Goal: Task Accomplishment & Management: Manage account settings

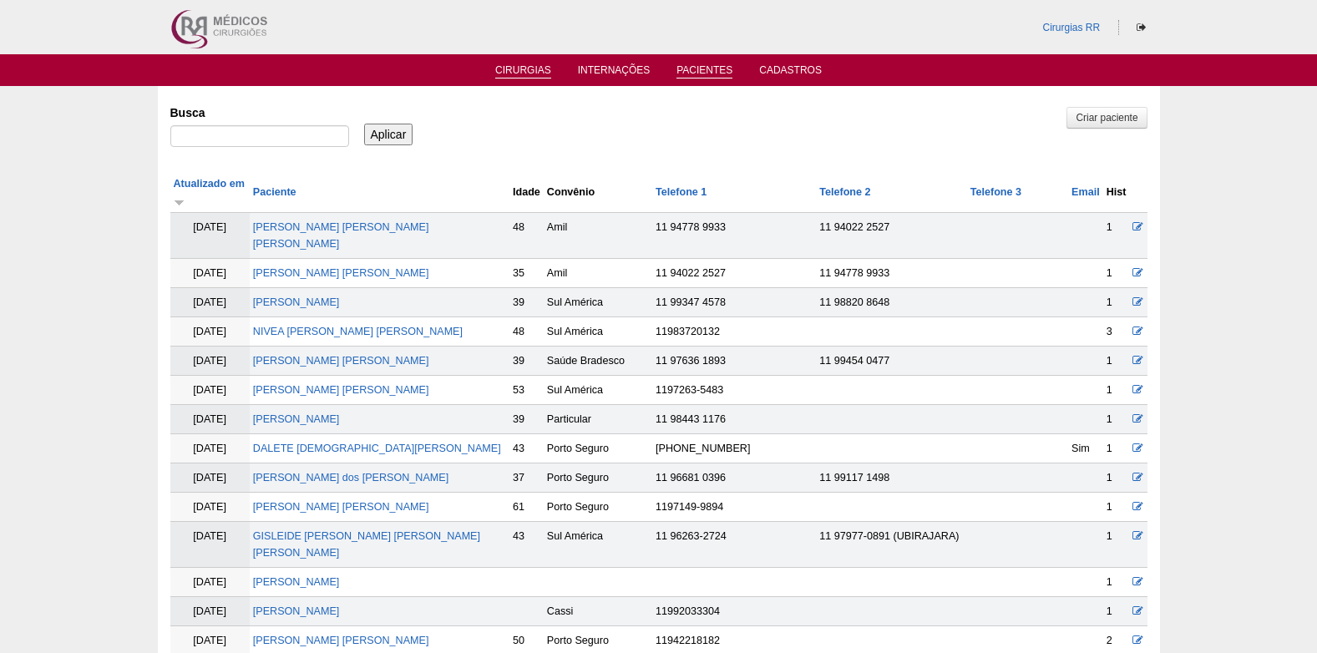
click at [522, 65] on link "Cirurgias" at bounding box center [523, 71] width 56 height 14
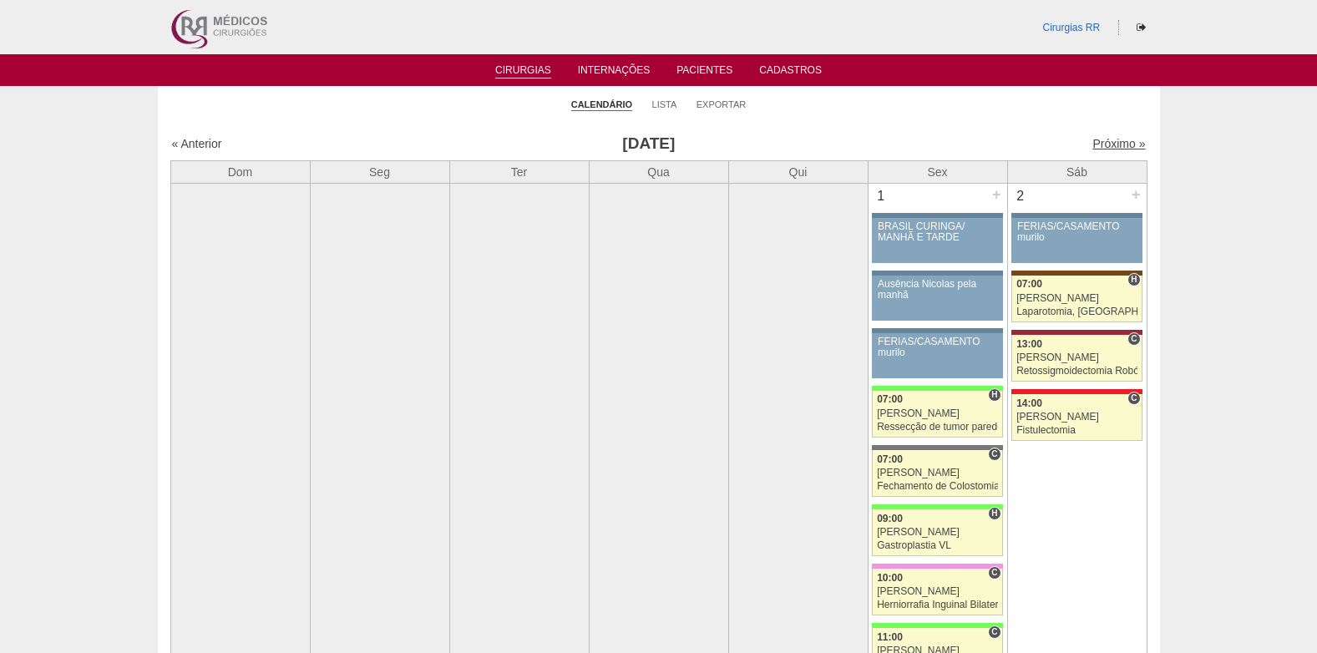
click at [1107, 139] on link "Próximo »" at bounding box center [1118, 143] width 53 height 13
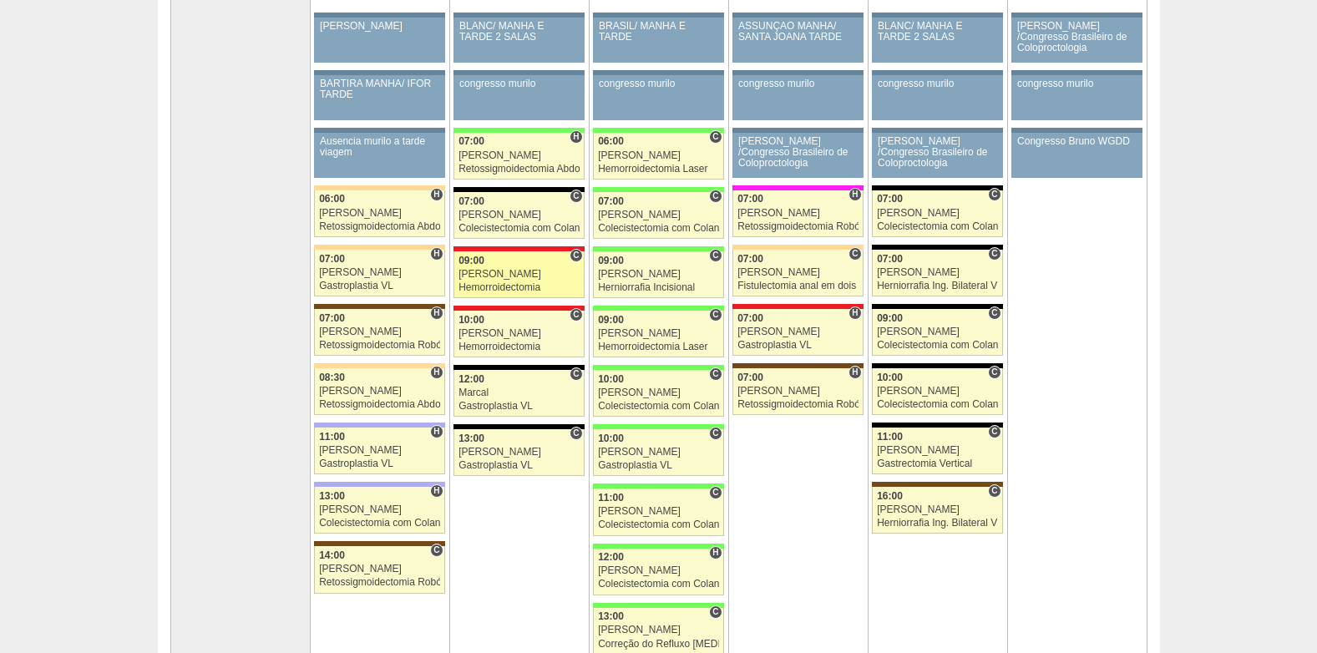
scroll to position [167, 0]
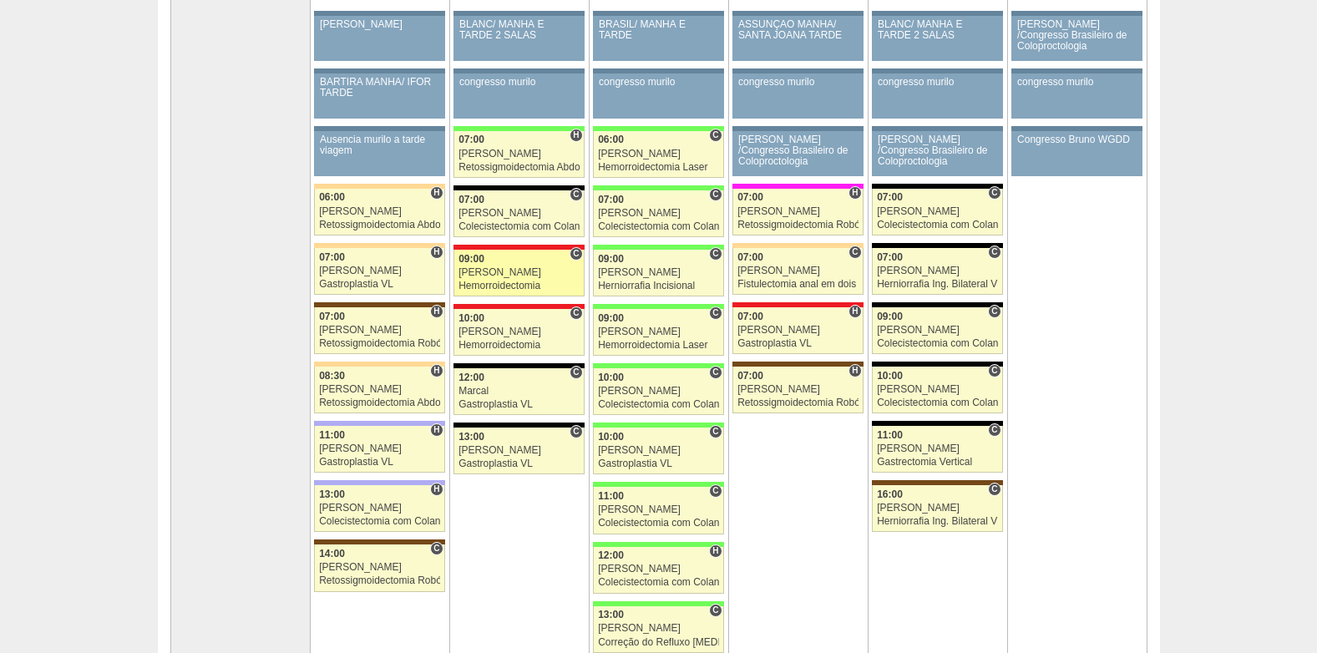
click at [500, 271] on div "[PERSON_NAME]" at bounding box center [518, 272] width 121 height 11
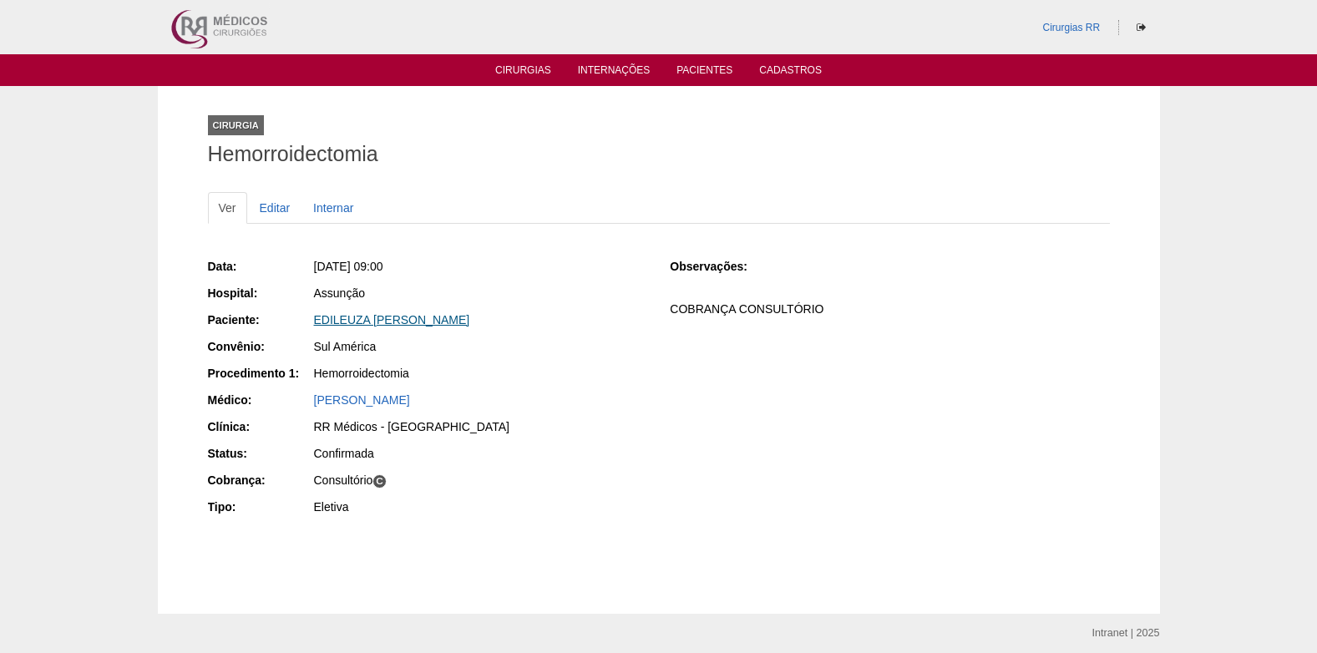
click at [357, 322] on link "EDILEUZA BEZERRA DA SILVA" at bounding box center [392, 319] width 156 height 13
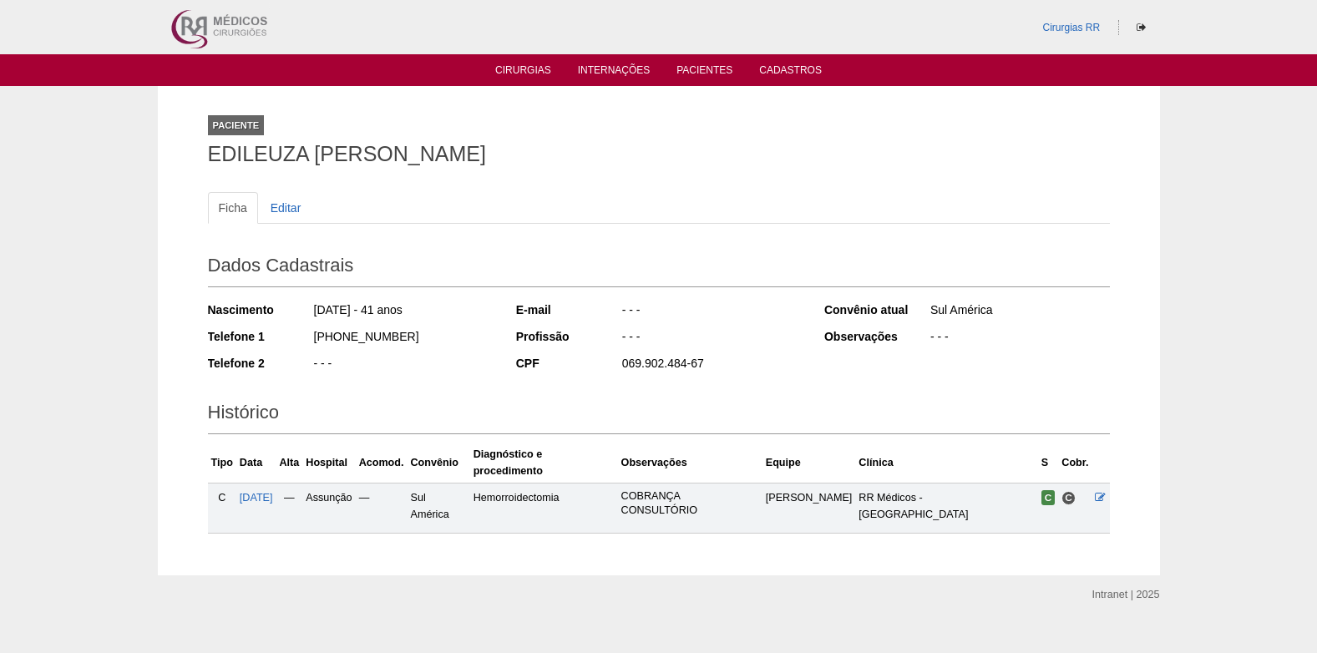
drag, startPoint x: 407, startPoint y: 341, endPoint x: 312, endPoint y: 341, distance: 94.4
click at [312, 341] on div "[PHONE_NUMBER]" at bounding box center [402, 338] width 181 height 21
copy div "[PHONE_NUMBER]"
click at [512, 69] on link "Cirurgias" at bounding box center [523, 71] width 56 height 14
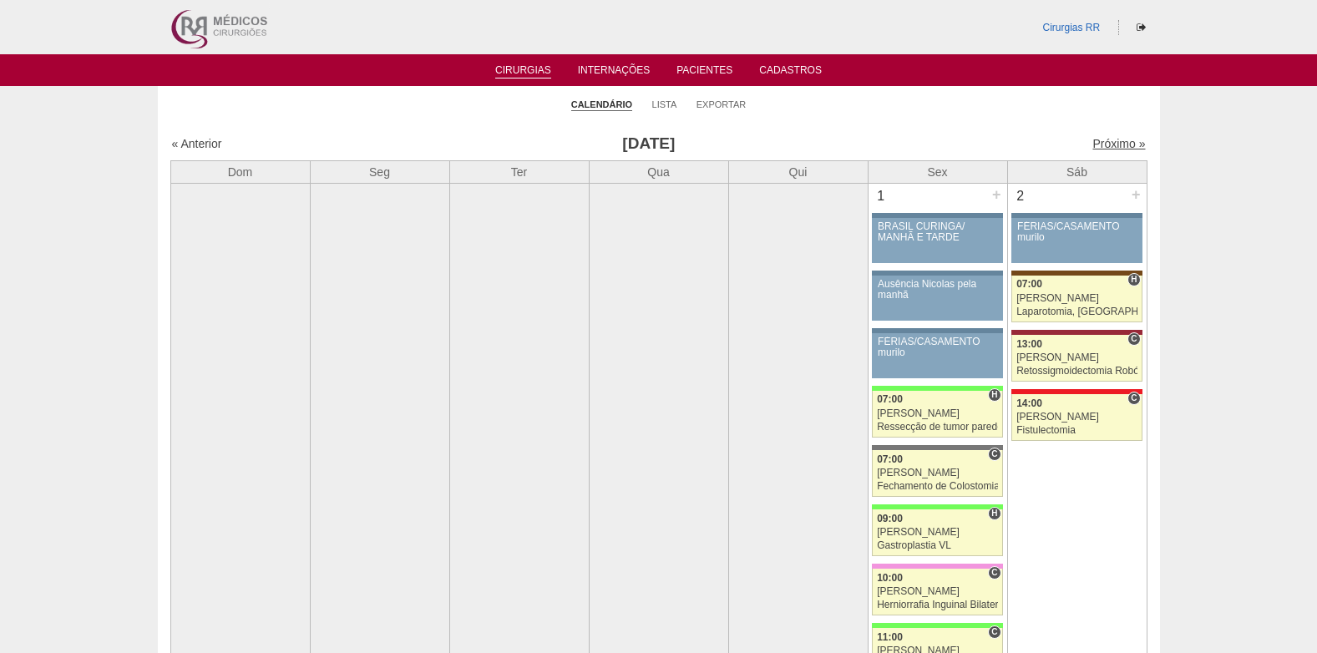
click at [1109, 144] on link "Próximo »" at bounding box center [1118, 143] width 53 height 13
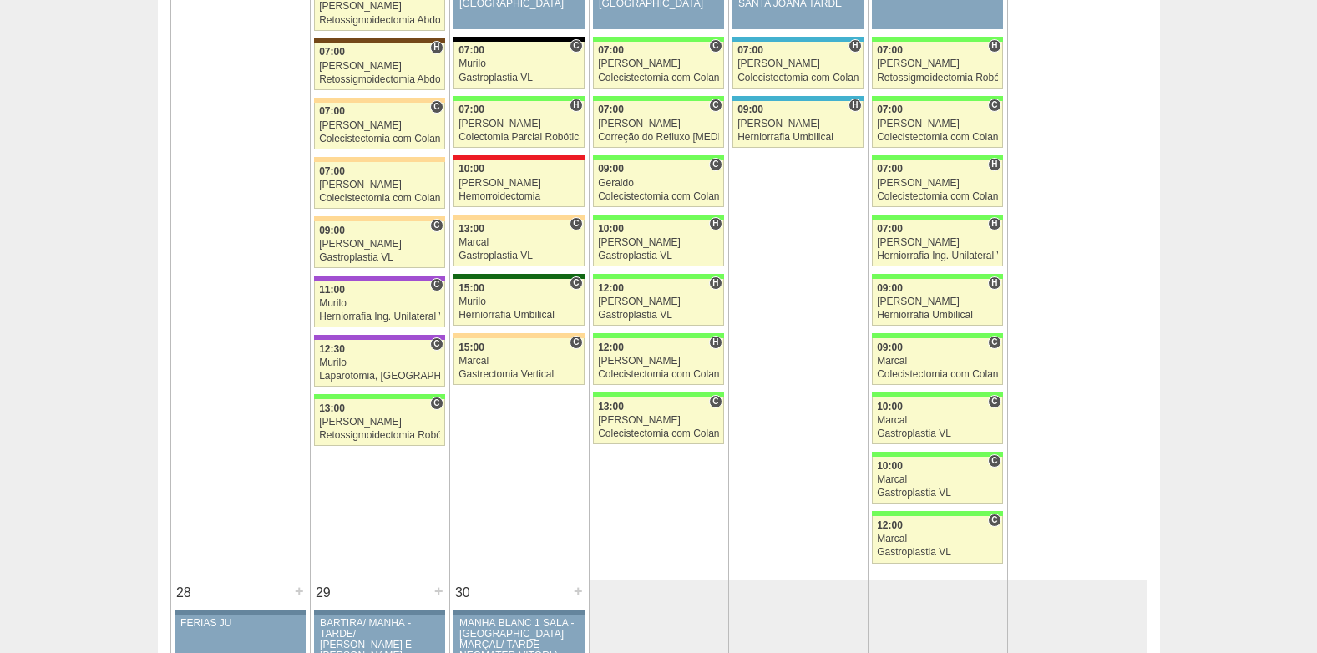
scroll to position [2589, 0]
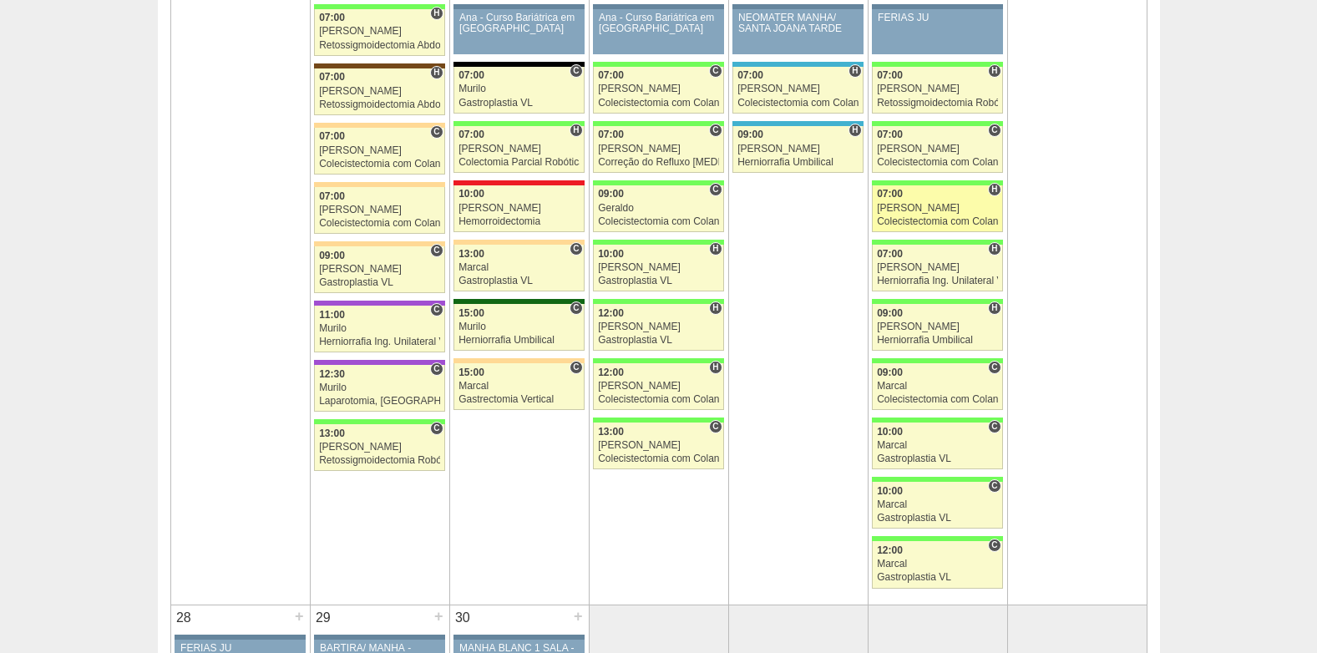
click at [937, 203] on div "[PERSON_NAME]" at bounding box center [937, 208] width 121 height 11
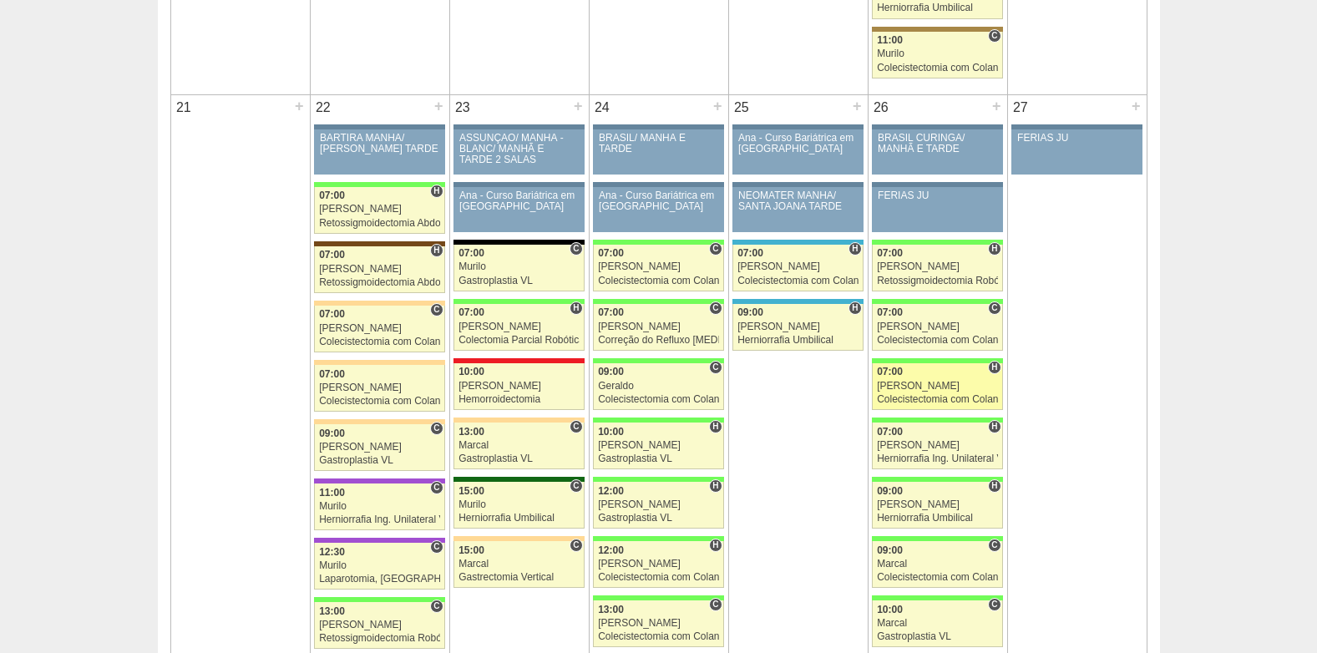
scroll to position [2422, 0]
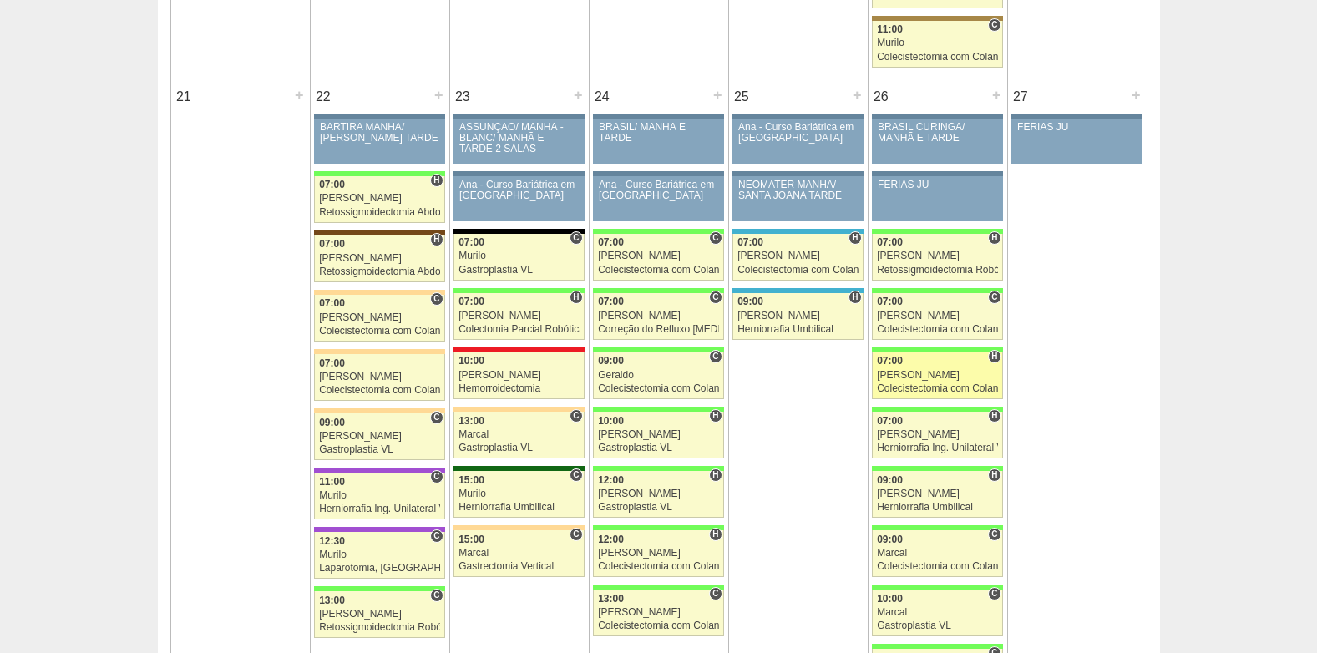
click at [927, 372] on div "[PERSON_NAME]" at bounding box center [937, 375] width 121 height 11
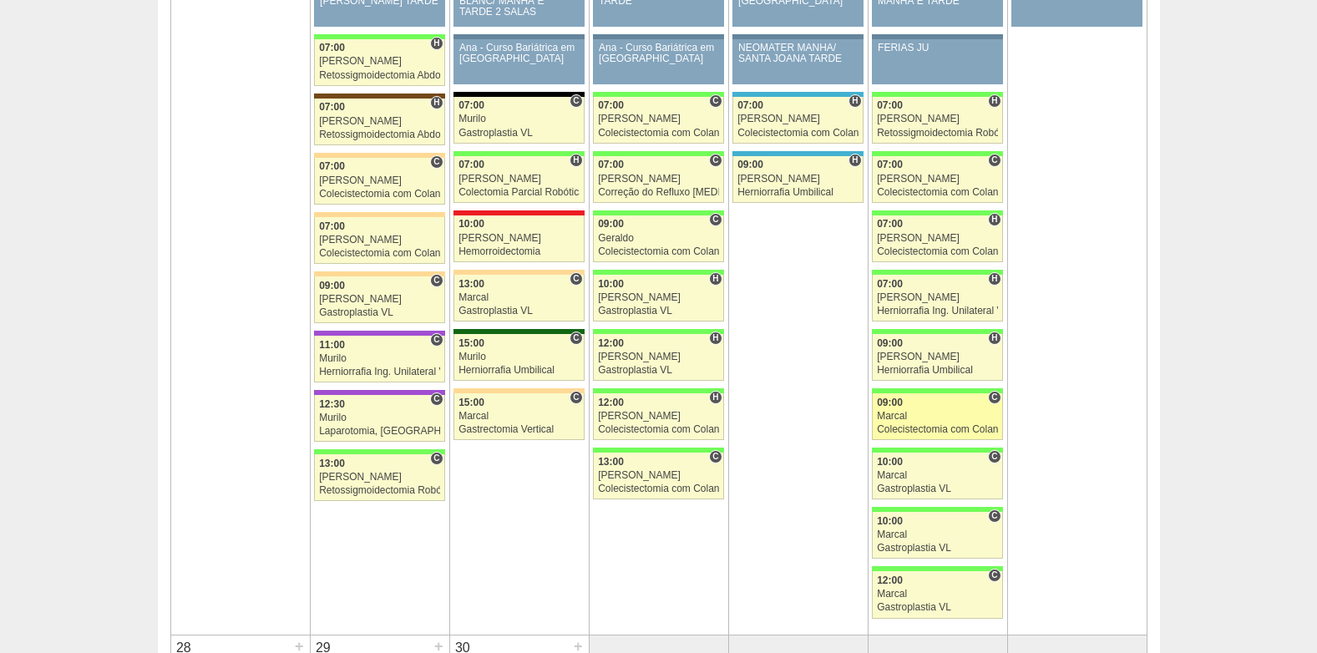
scroll to position [2589, 0]
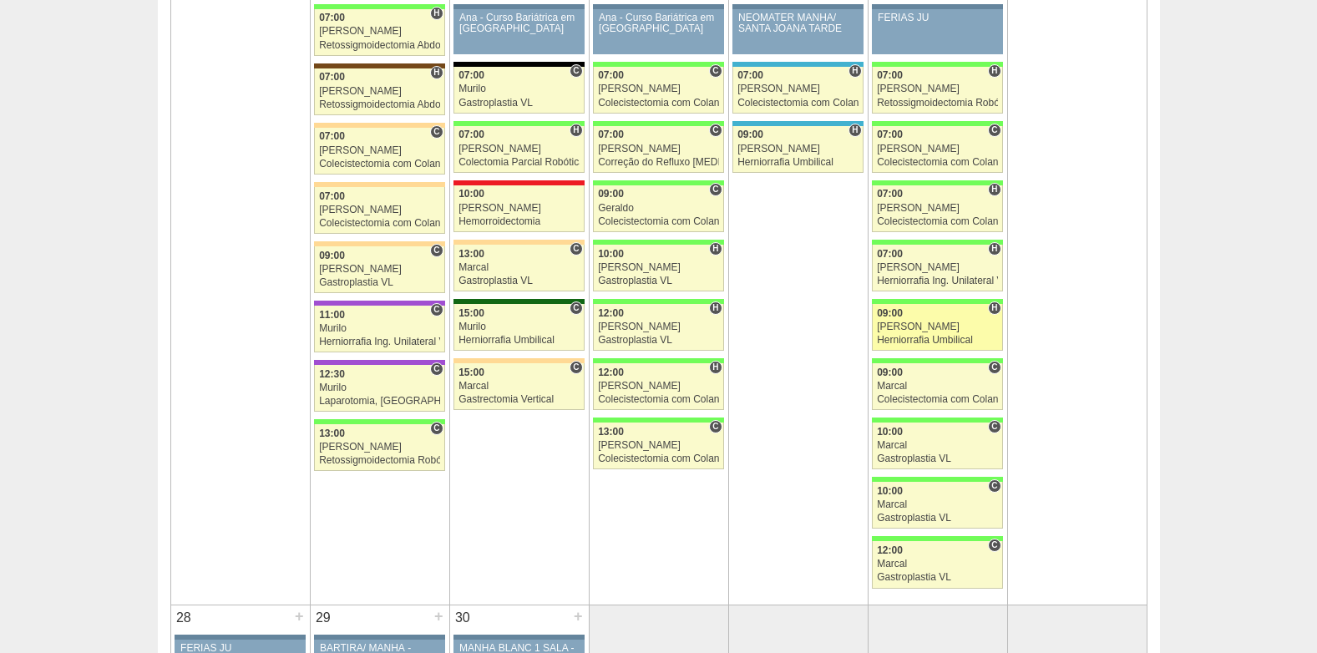
click at [947, 320] on link "88458 Nathan H 09:00 Nathan Herniorrafia Umbilical Hospital Brasil Brasil Jose …" at bounding box center [937, 327] width 130 height 47
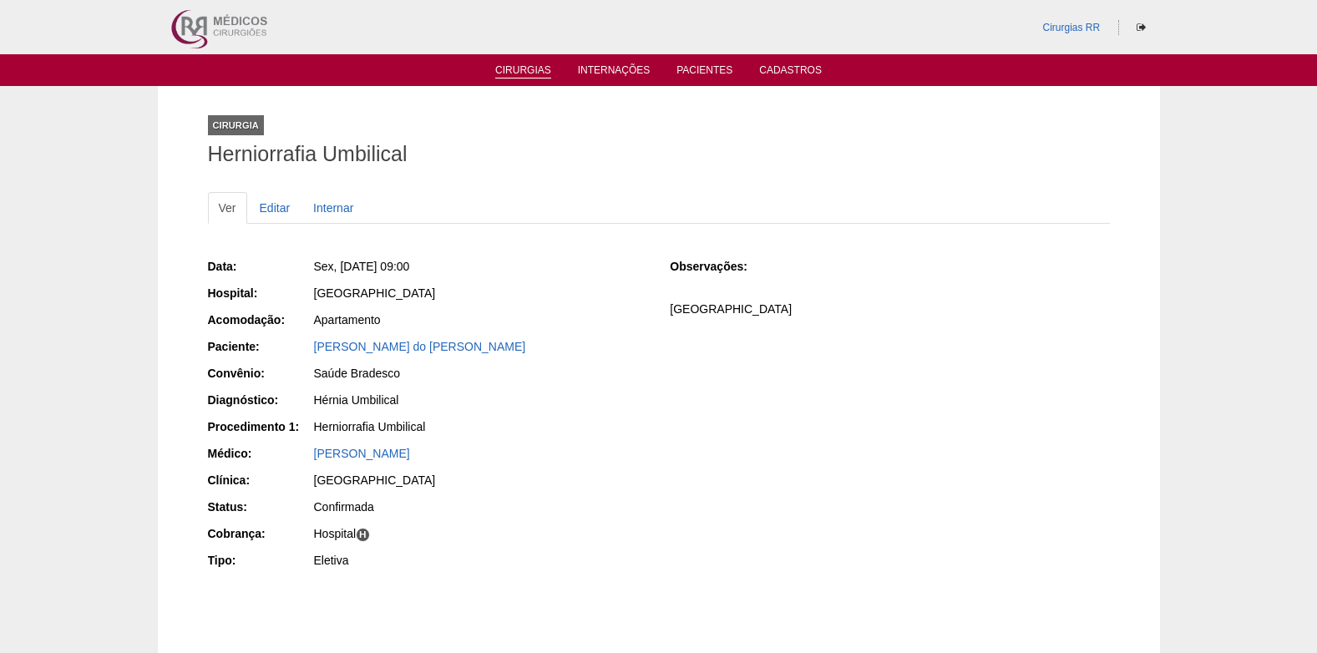
click at [515, 74] on link "Cirurgias" at bounding box center [523, 71] width 56 height 14
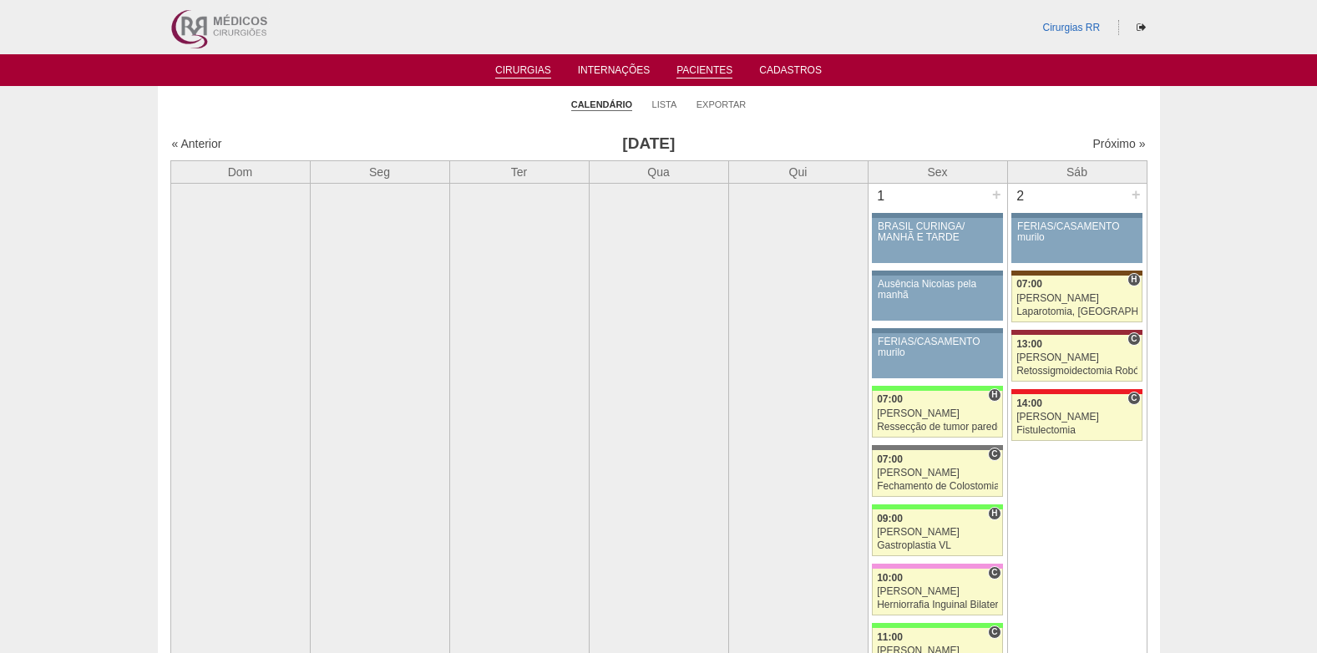
click at [684, 68] on link "Pacientes" at bounding box center [704, 71] width 56 height 14
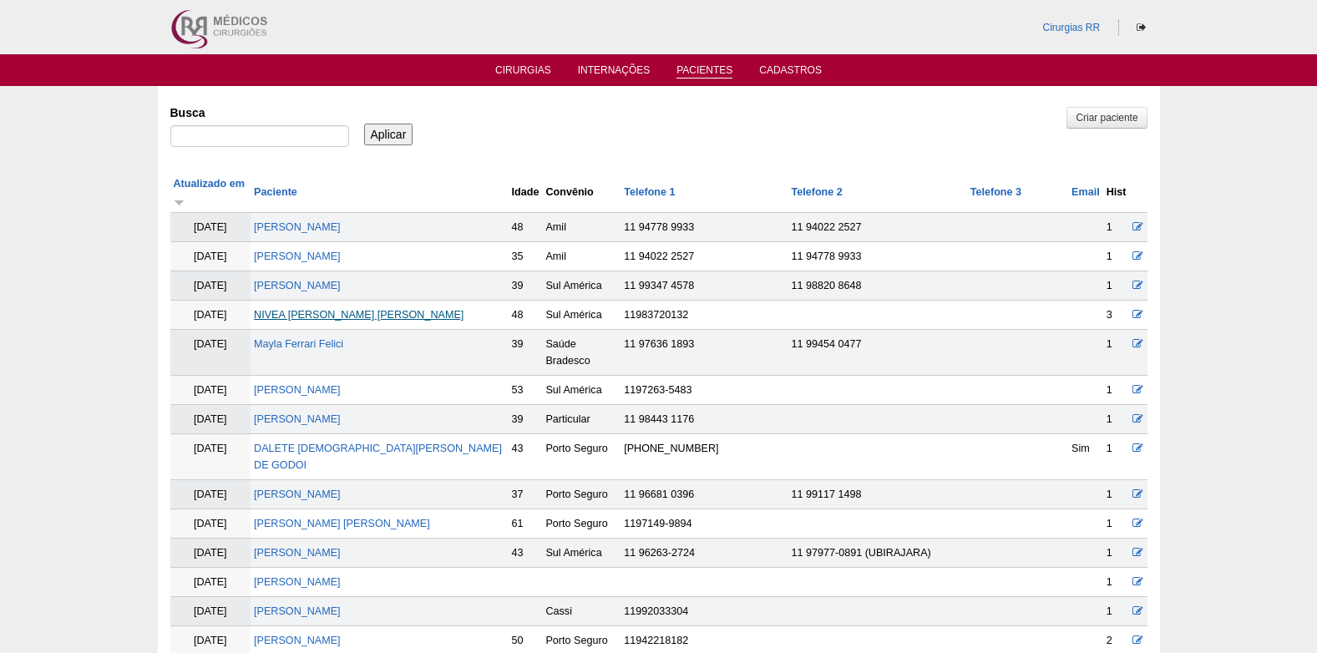
click at [308, 309] on link "NIVEA [PERSON_NAME] [PERSON_NAME]" at bounding box center [359, 315] width 210 height 12
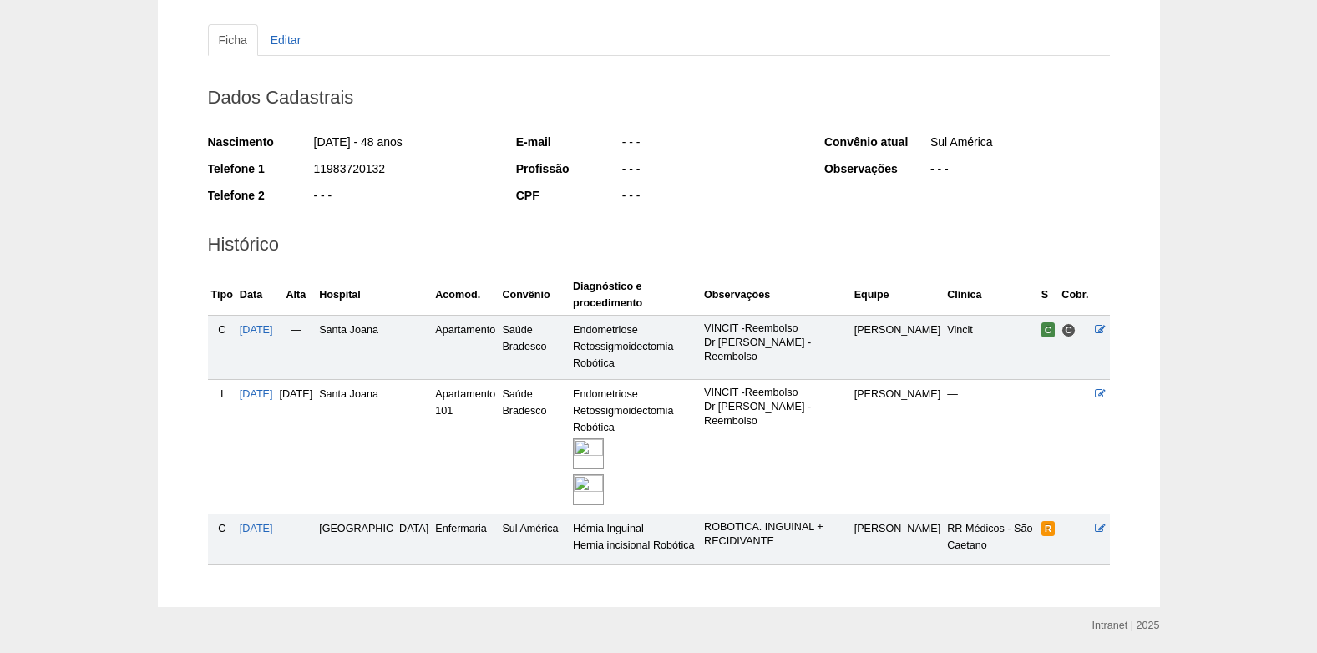
scroll to position [220, 0]
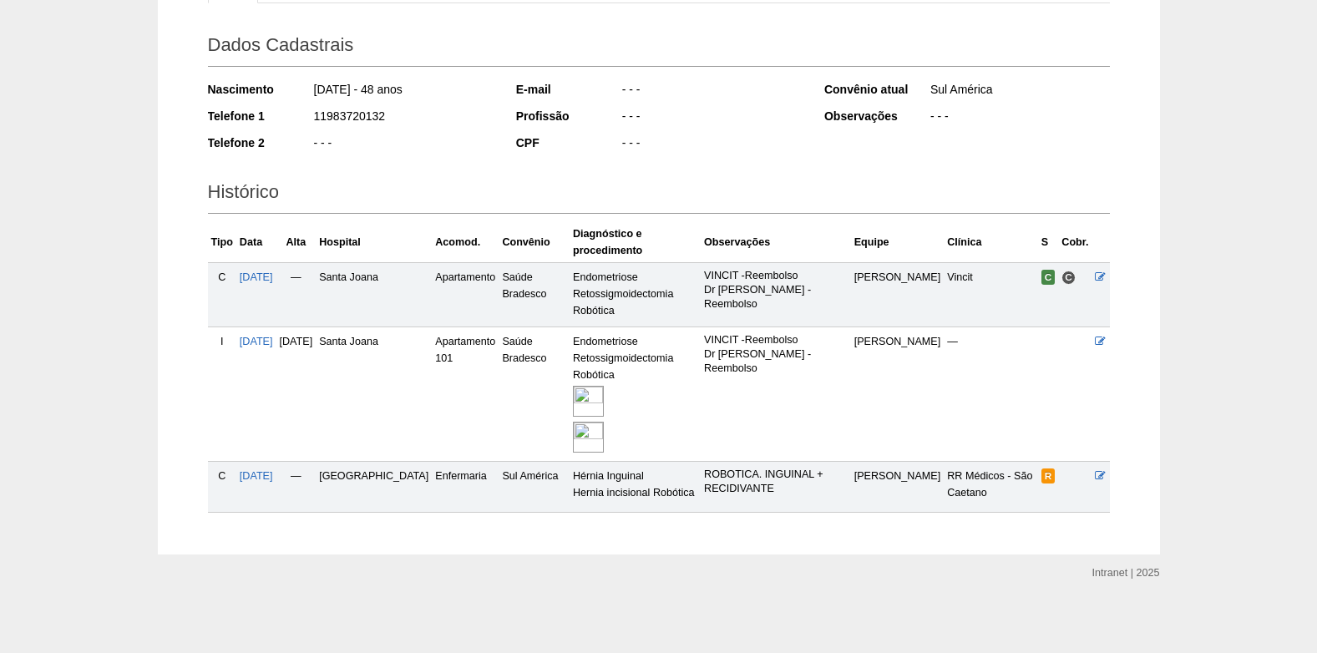
click at [272, 480] on td "27/10/2025" at bounding box center [256, 487] width 40 height 50
click at [272, 477] on span "27/10/2025" at bounding box center [256, 476] width 33 height 12
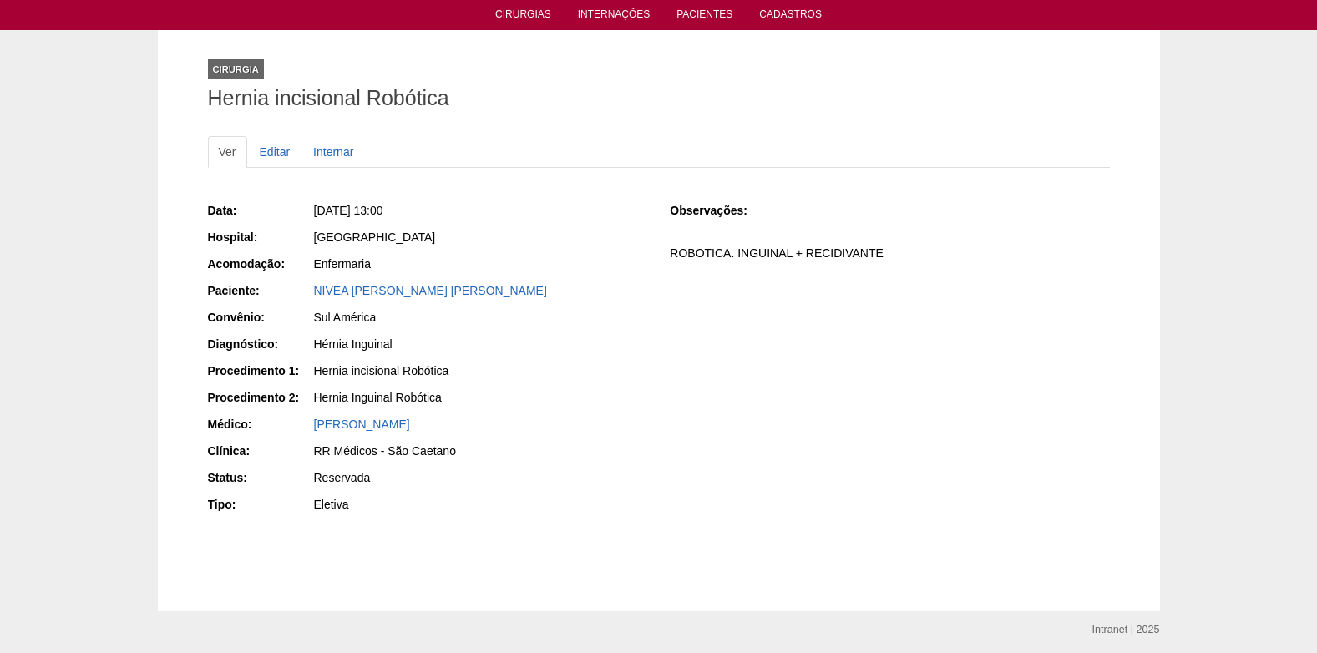
scroll to position [115, 0]
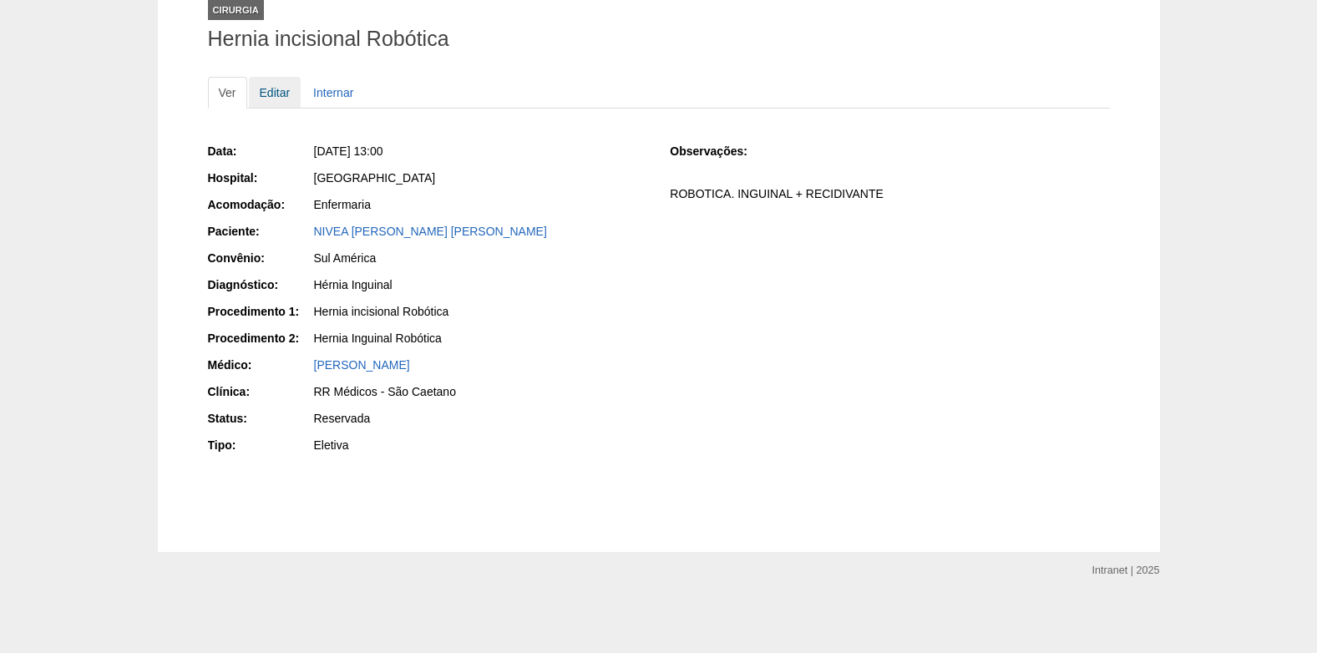
click at [266, 85] on link "Editar" at bounding box center [275, 93] width 53 height 32
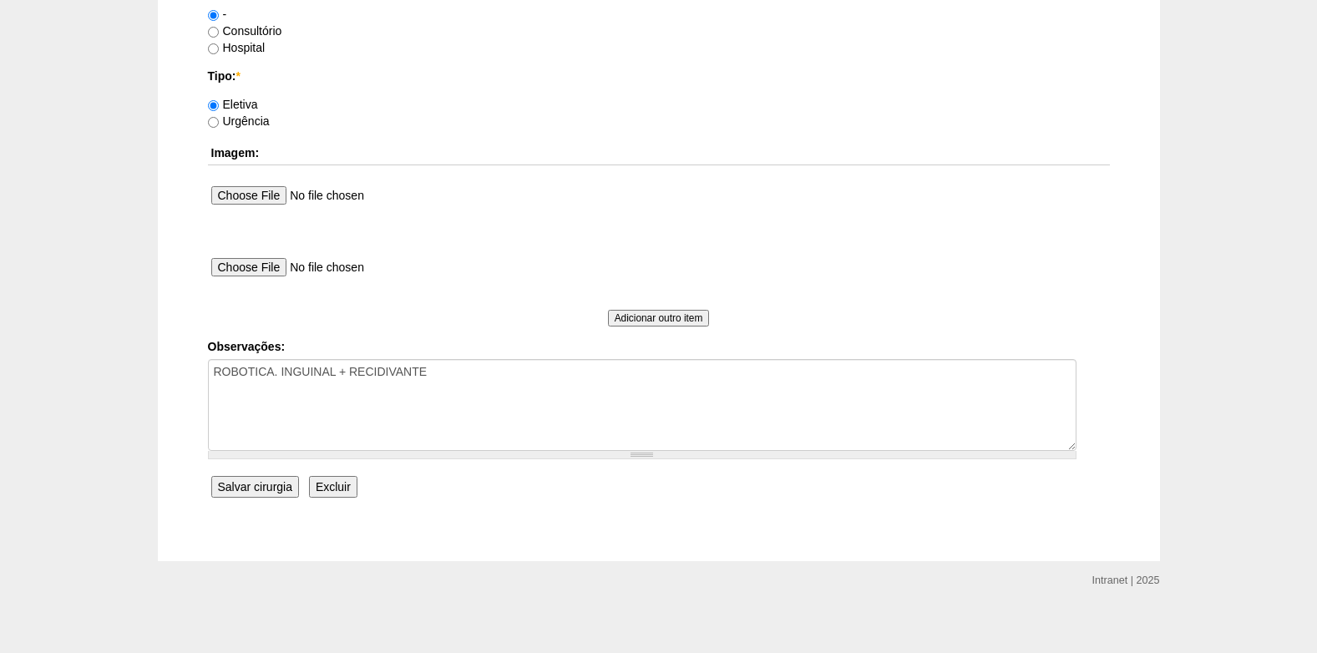
scroll to position [1499, 0]
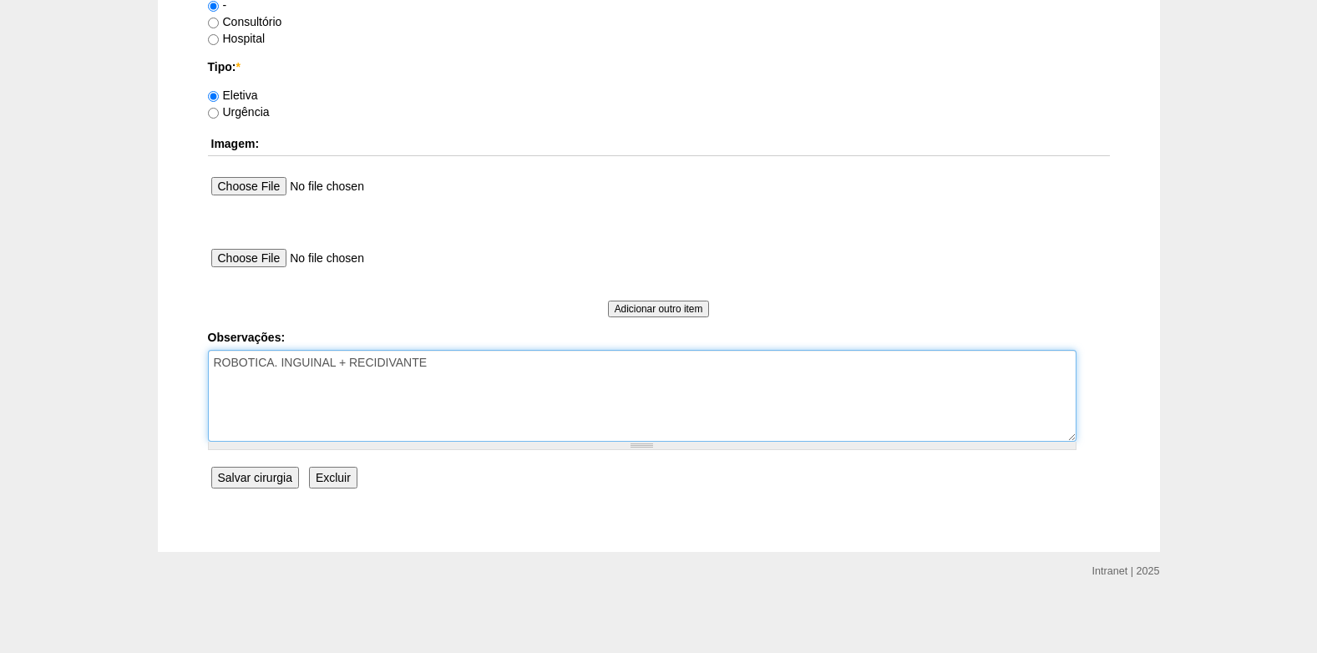
click at [474, 402] on textarea "ROBOTICA. INGUINAL + RECIDIVANTE" at bounding box center [642, 396] width 869 height 92
type textarea "ROBOTICA. INGUINAL + RECIDIVANTE COBRANÇA CONSULTÓRIO"
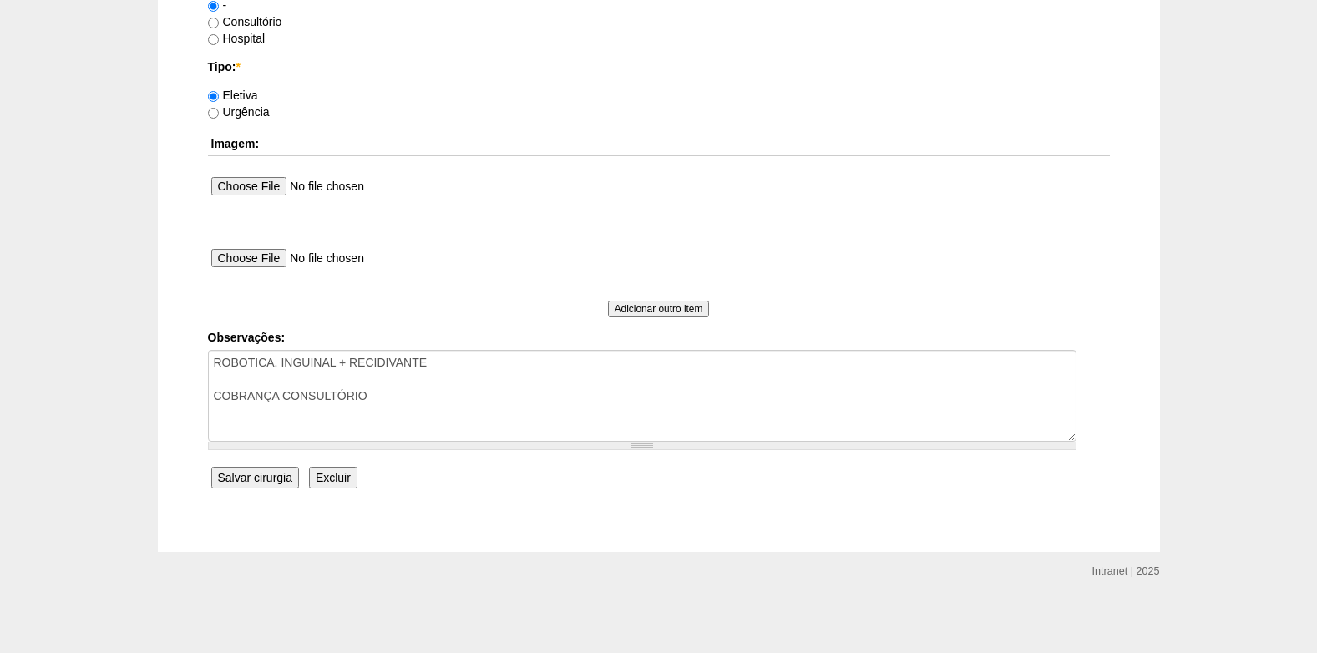
click at [249, 473] on input "Salvar cirurgia" at bounding box center [255, 478] width 88 height 22
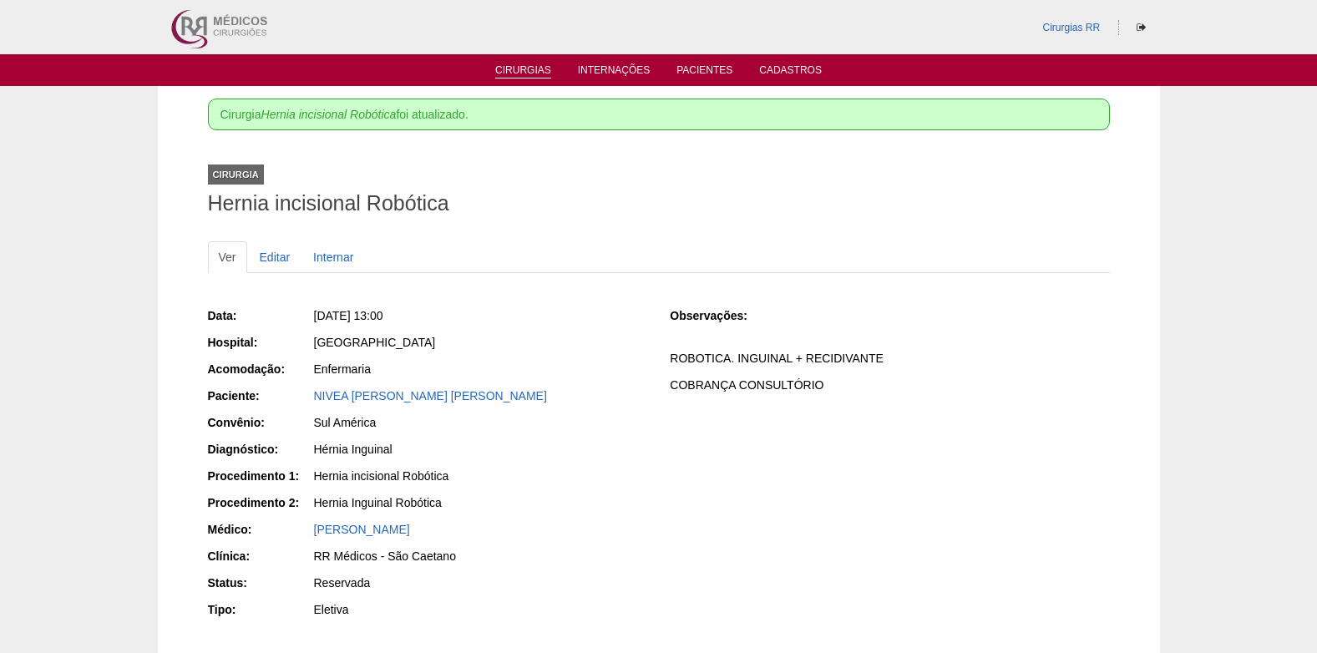
click at [502, 73] on link "Cirurgias" at bounding box center [523, 71] width 56 height 14
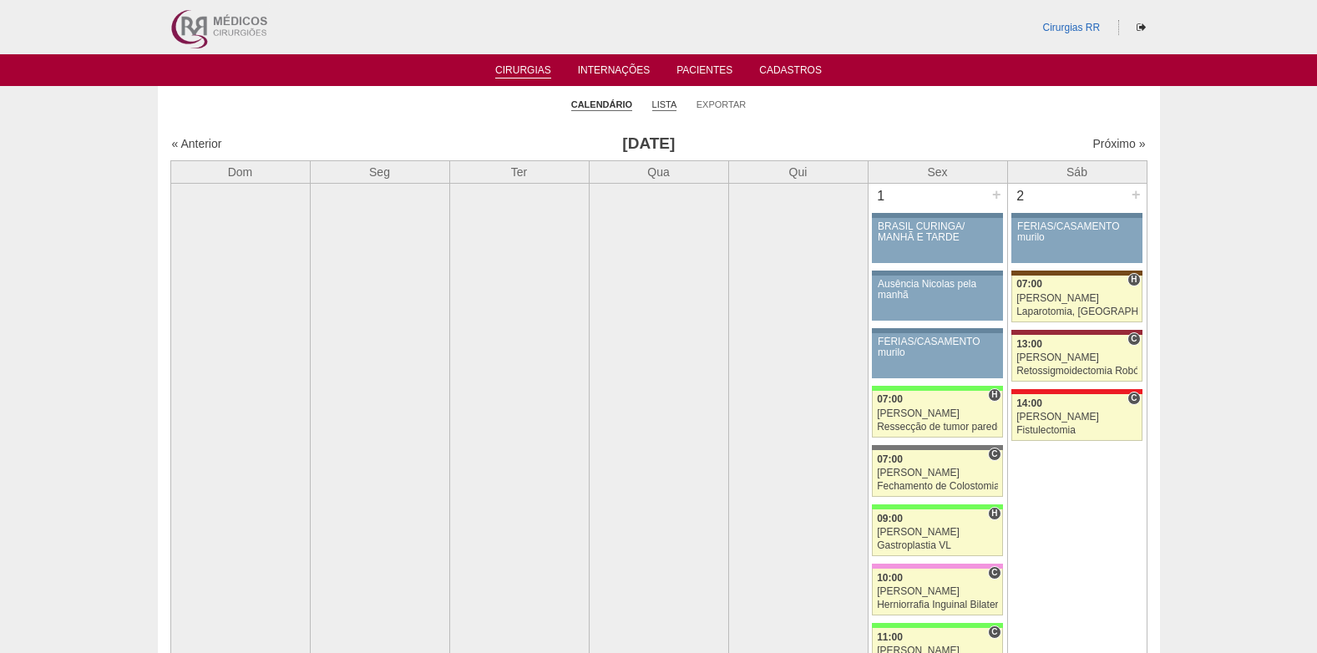
click at [663, 104] on link "Lista" at bounding box center [664, 105] width 25 height 13
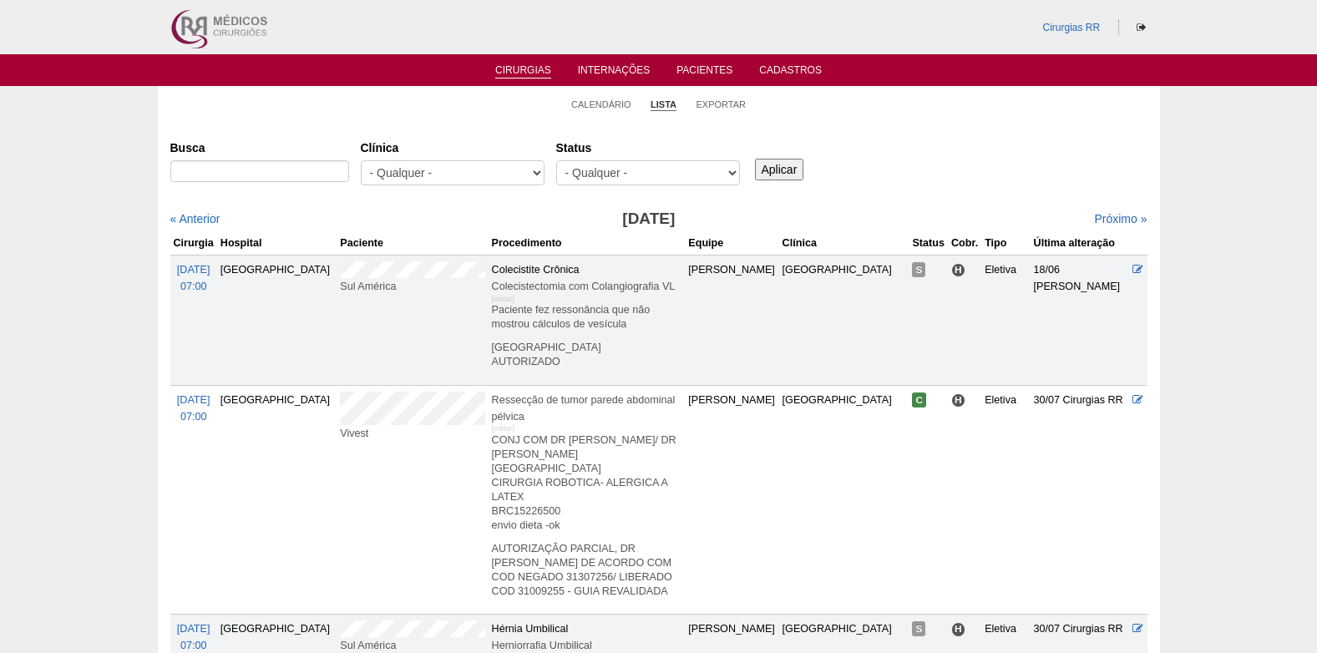
select select "resr"
click at [556, 160] on select "- Qualquer - Reservada Confirmada Suspensa Cancelada" at bounding box center [648, 172] width 184 height 25
click at [796, 165] on input "Aplicar" at bounding box center [779, 170] width 49 height 22
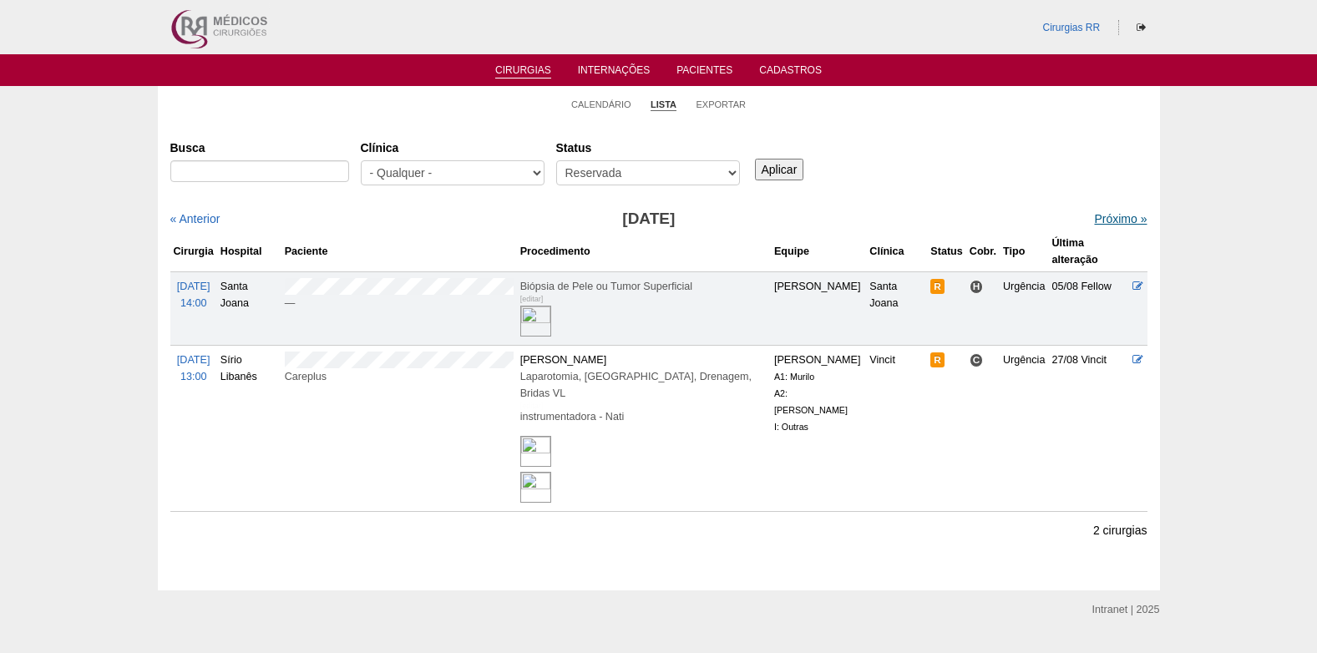
click at [1109, 215] on link "Próximo »" at bounding box center [1120, 218] width 53 height 13
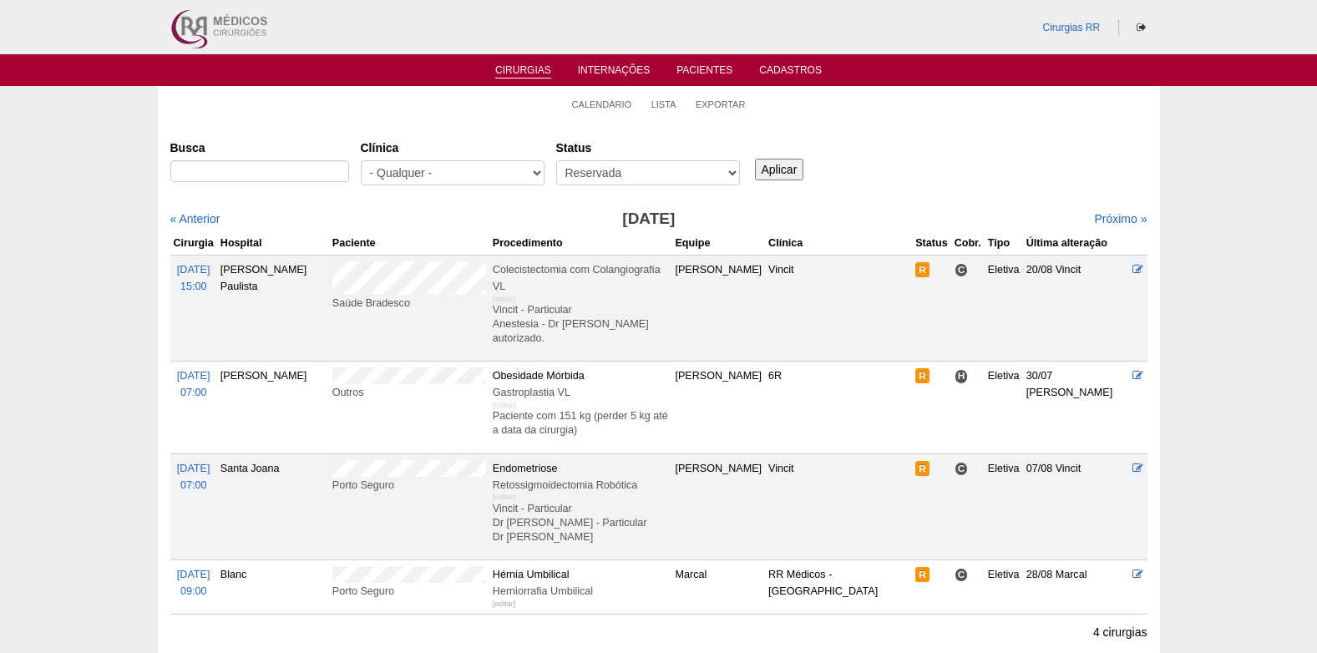
scroll to position [84, 0]
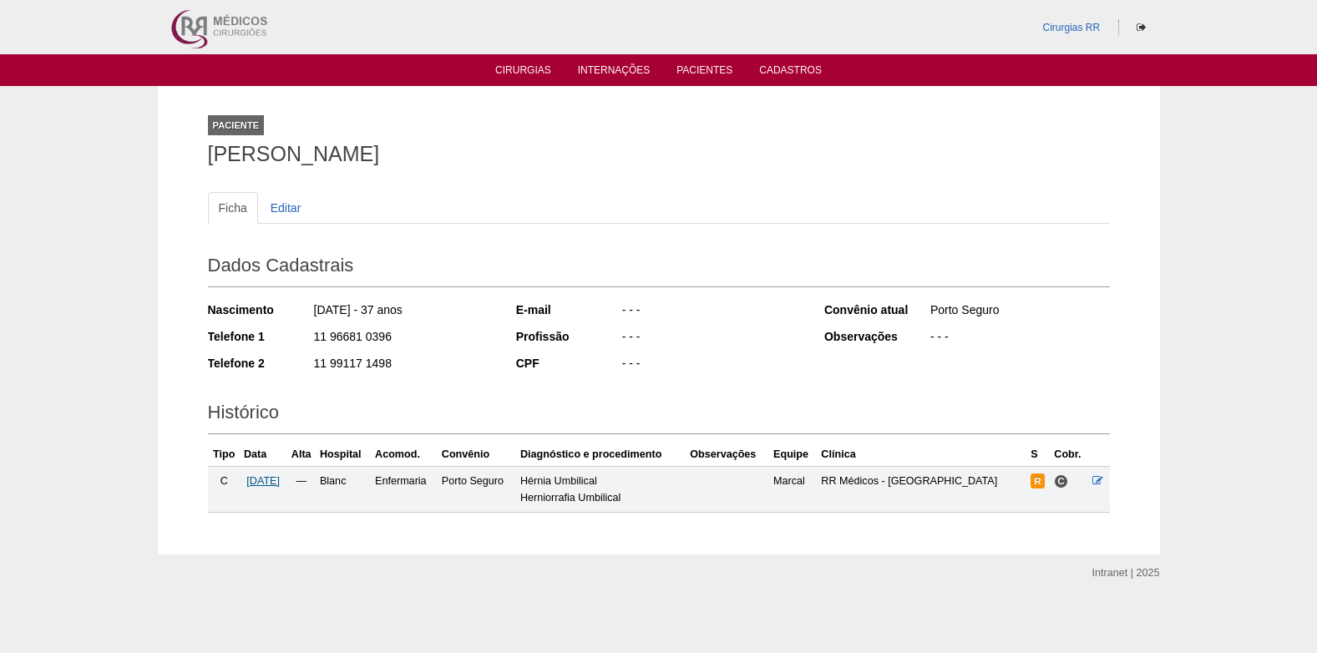
click at [276, 479] on span "[DATE]" at bounding box center [262, 481] width 33 height 12
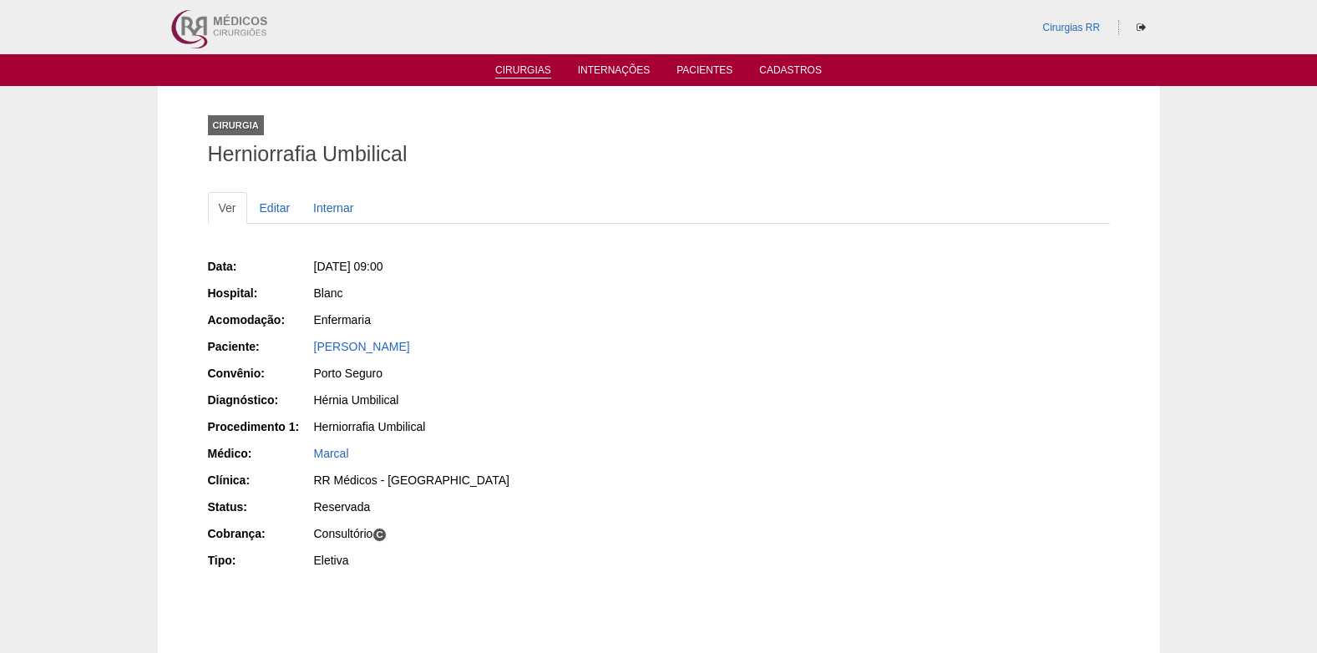
click at [536, 70] on link "Cirurgias" at bounding box center [523, 71] width 56 height 14
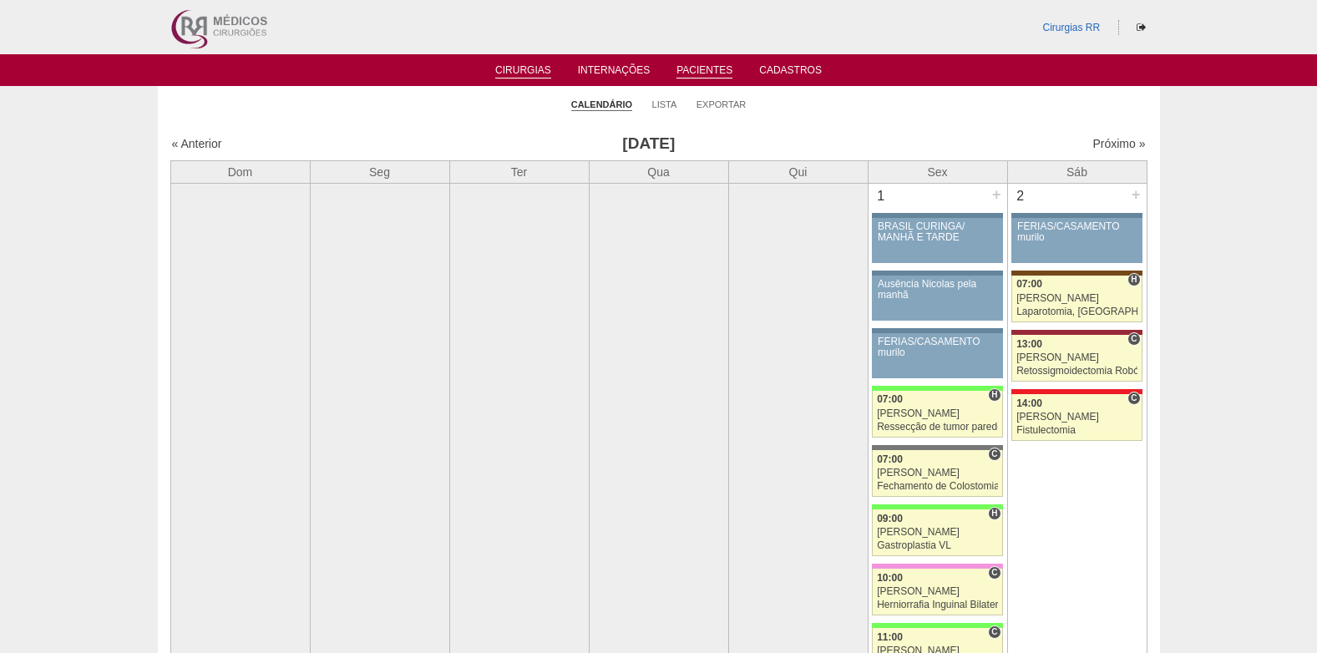
click at [710, 71] on link "Pacientes" at bounding box center [704, 71] width 56 height 14
click at [668, 109] on link "Lista" at bounding box center [664, 105] width 25 height 13
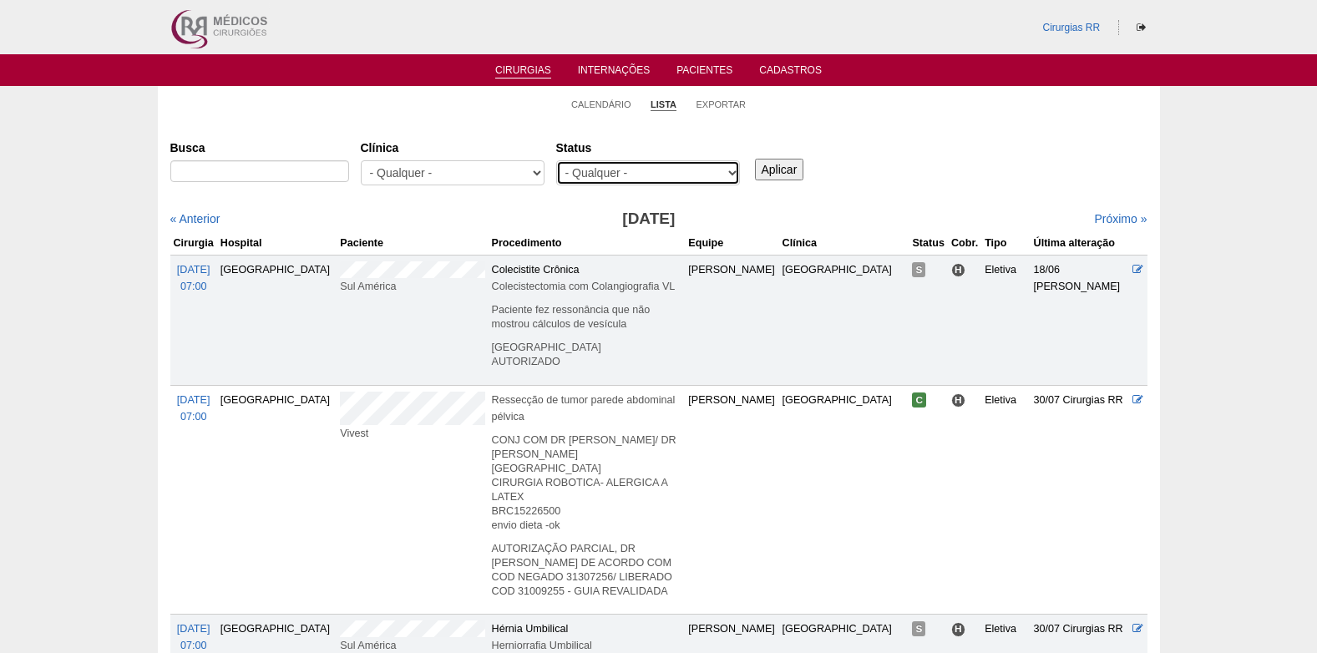
click at [727, 178] on select "- Qualquer - Reservada Confirmada Suspensa Cancelada" at bounding box center [648, 172] width 184 height 25
select select "resr"
click at [556, 160] on select "- Qualquer - Reservada Confirmada Suspensa Cancelada" at bounding box center [648, 172] width 184 height 25
click at [775, 173] on input "Aplicar" at bounding box center [779, 170] width 49 height 22
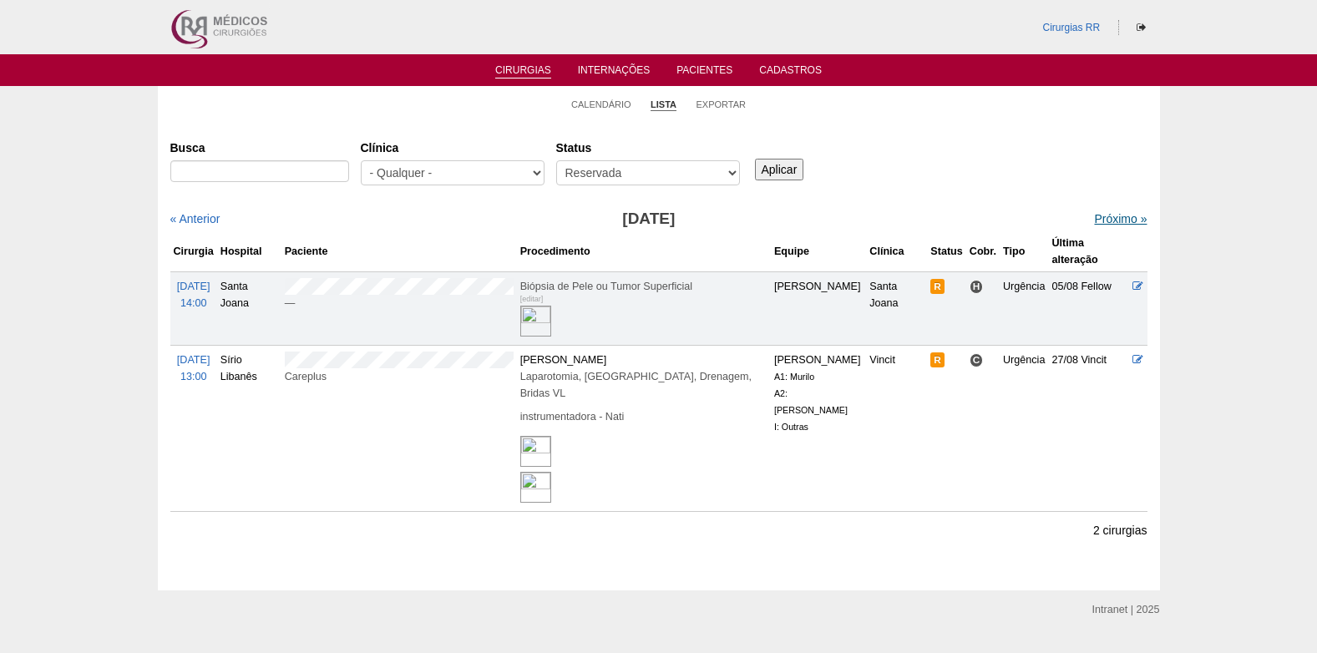
click at [1094, 220] on link "Próximo »" at bounding box center [1120, 218] width 53 height 13
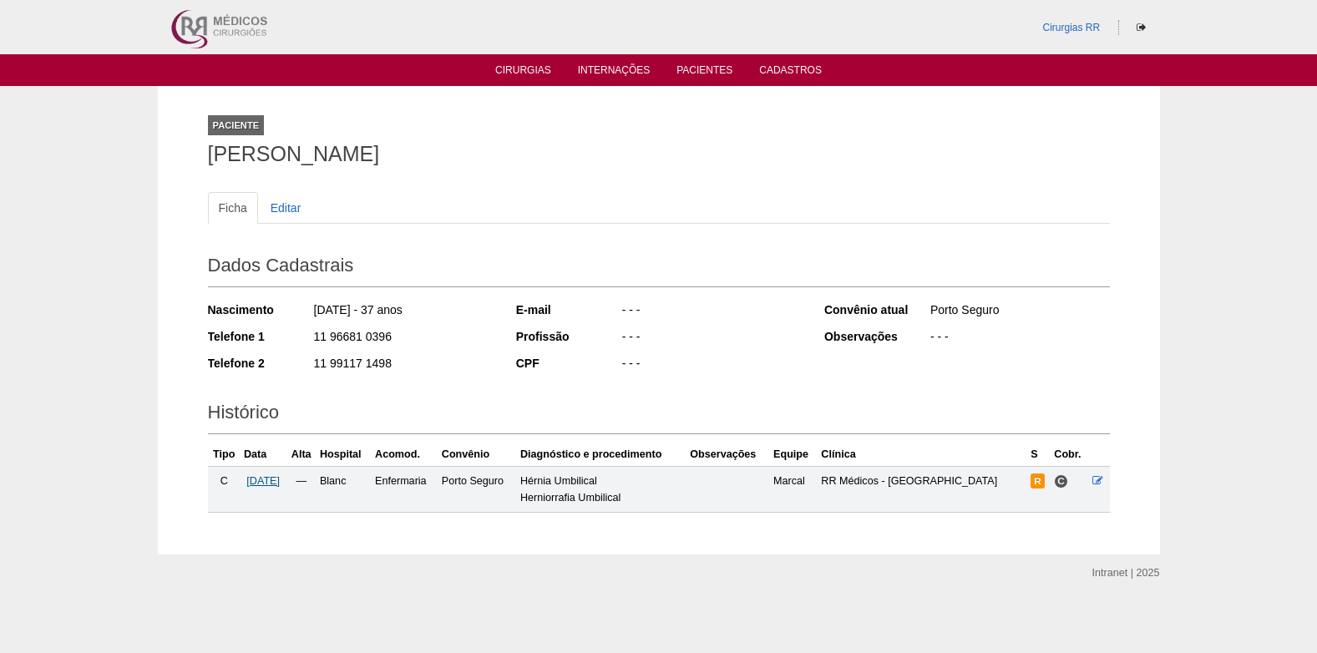
click at [280, 481] on span "[DATE]" at bounding box center [262, 481] width 33 height 12
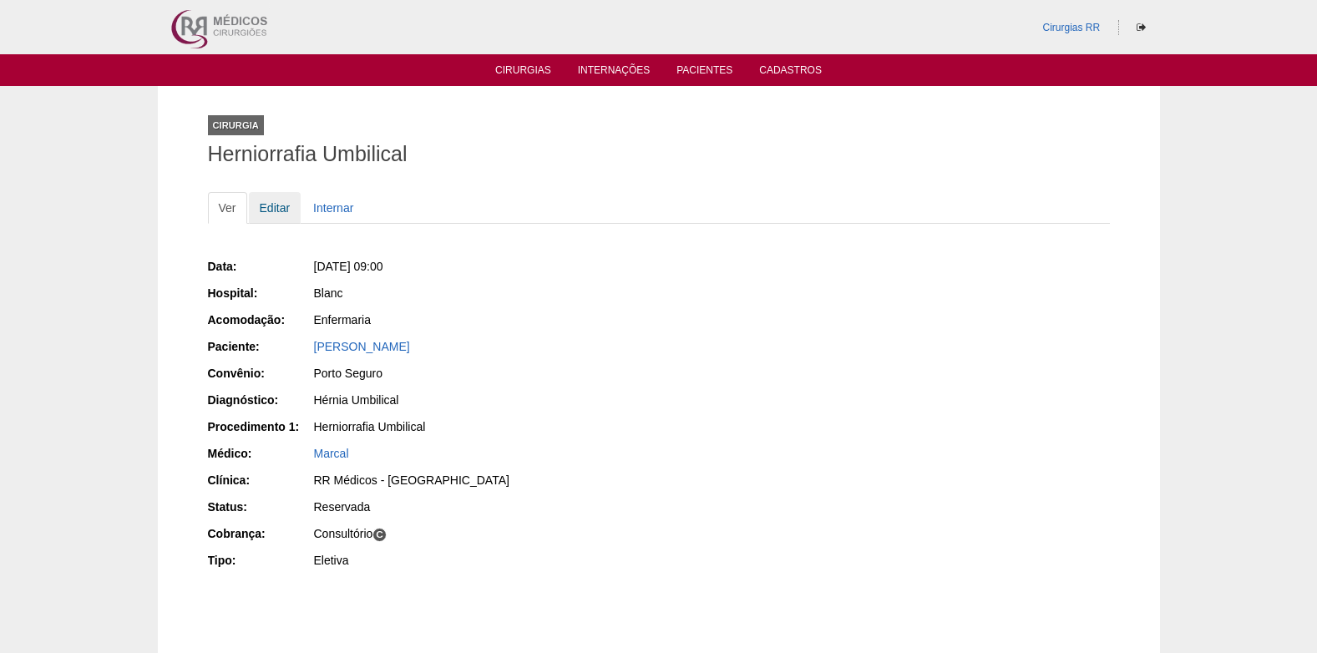
click at [276, 211] on link "Editar" at bounding box center [275, 208] width 53 height 32
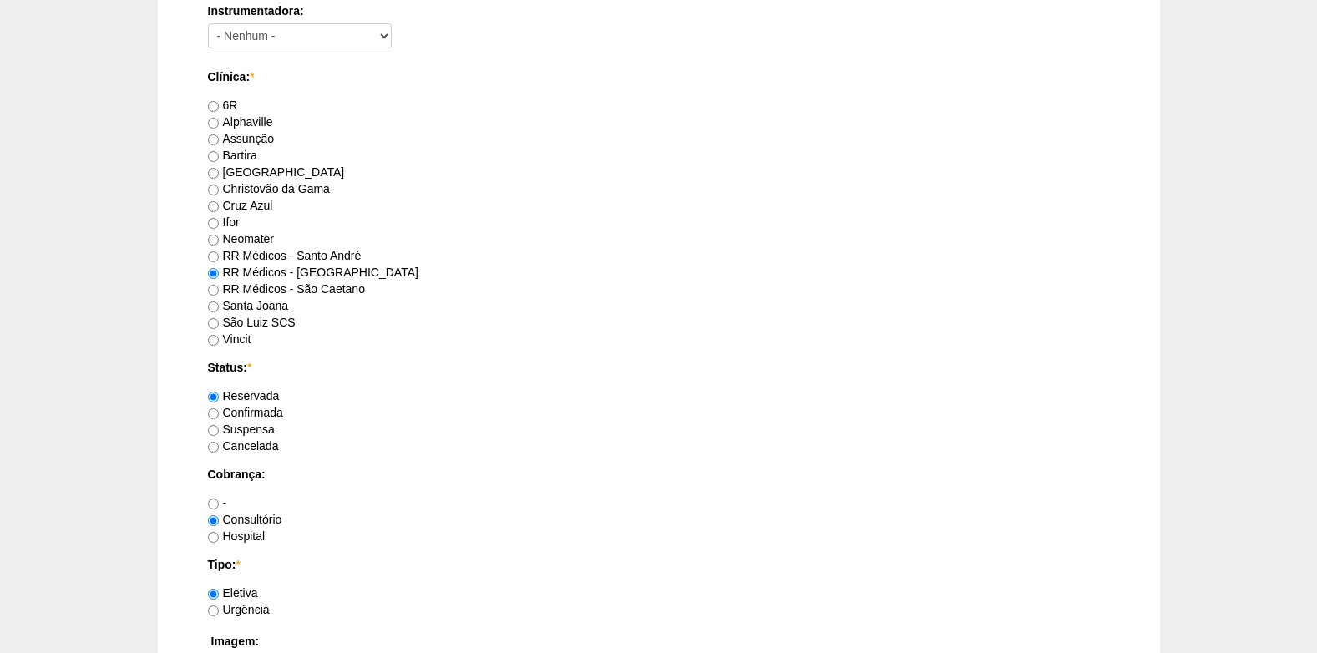
scroll to position [1002, 0]
click at [220, 415] on label "Confirmada" at bounding box center [245, 411] width 75 height 13
click at [219, 415] on input "Confirmada" at bounding box center [213, 413] width 11 height 11
radio input "true"
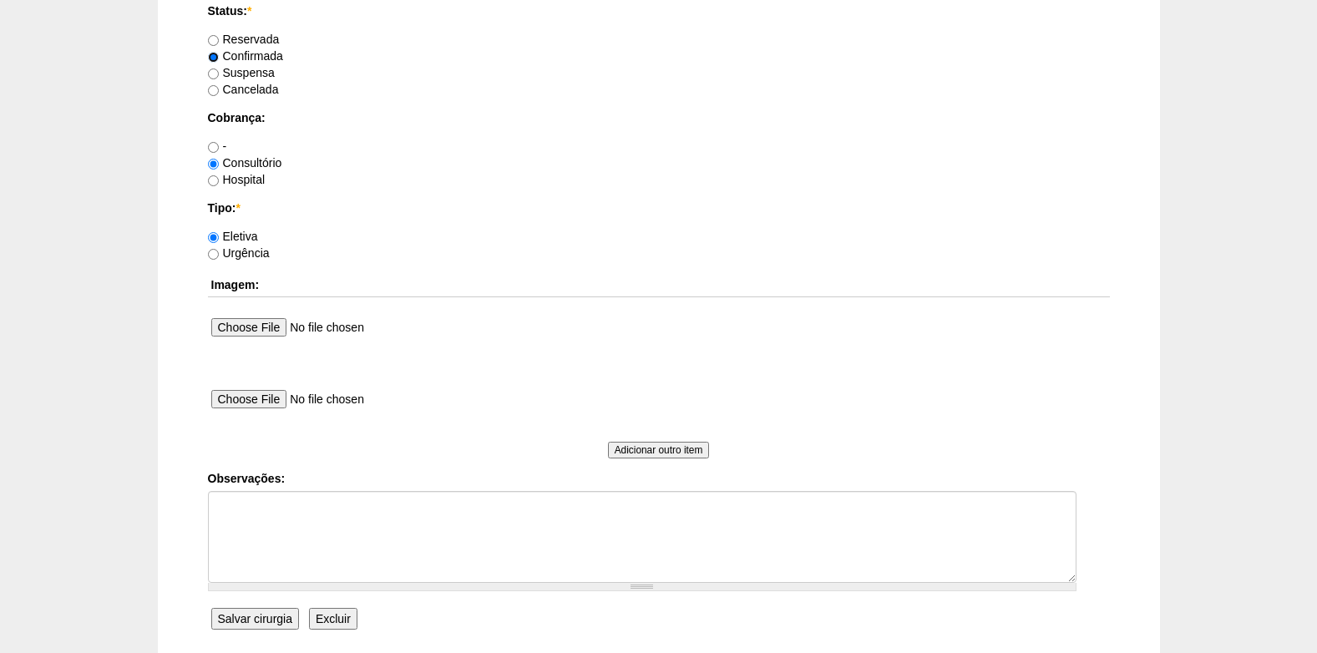
scroll to position [1420, 0]
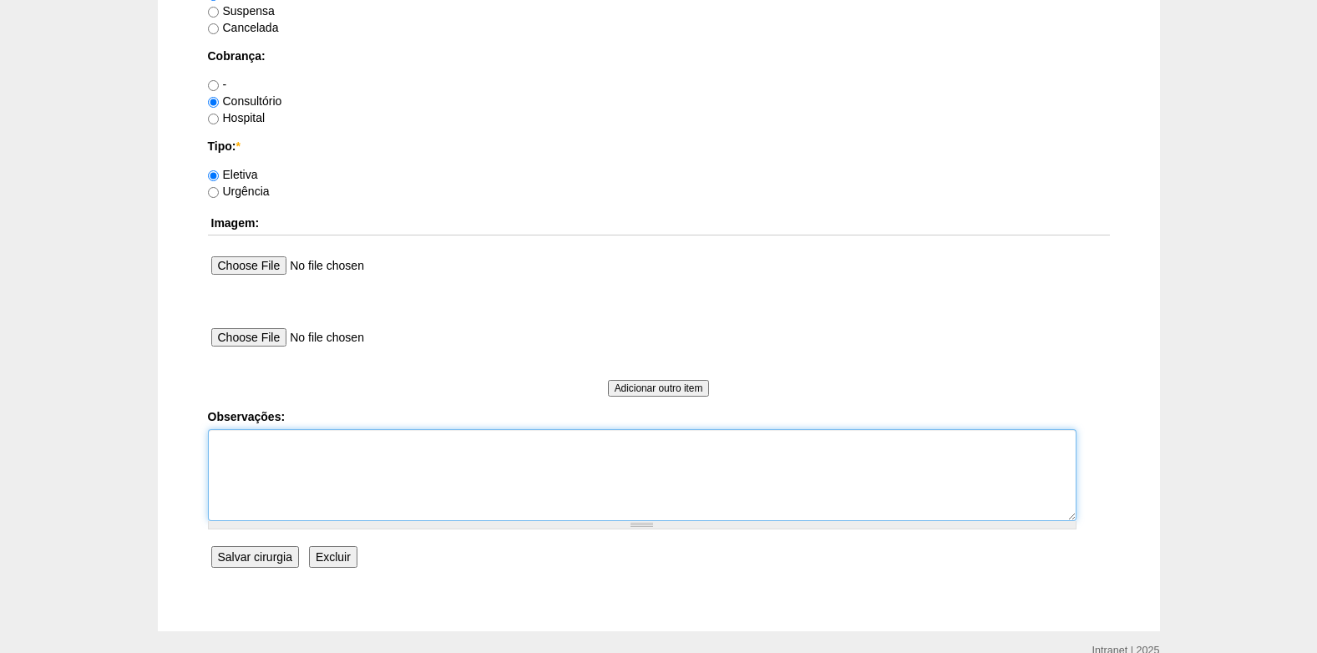
click at [260, 475] on textarea "Observações:" at bounding box center [642, 475] width 869 height 92
type textarea "c"
type textarea "COBRANÇA CONSULTÓRIO"
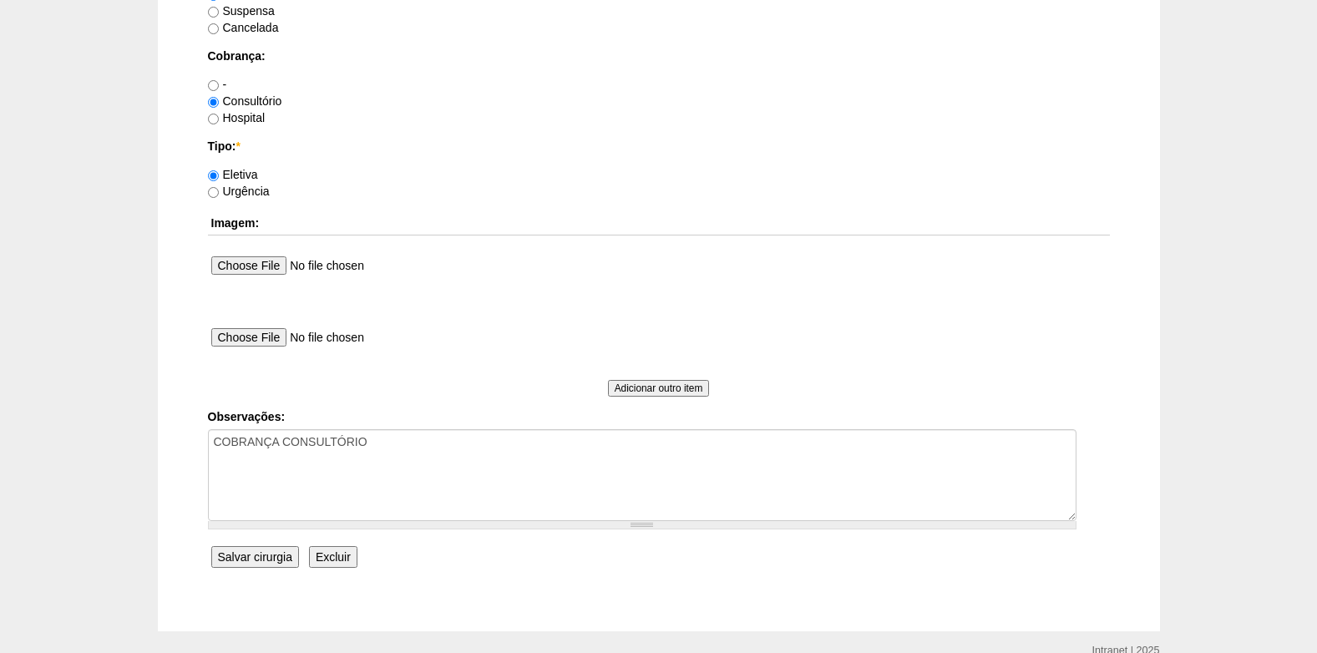
click at [291, 561] on input "Salvar cirurgia" at bounding box center [255, 557] width 88 height 22
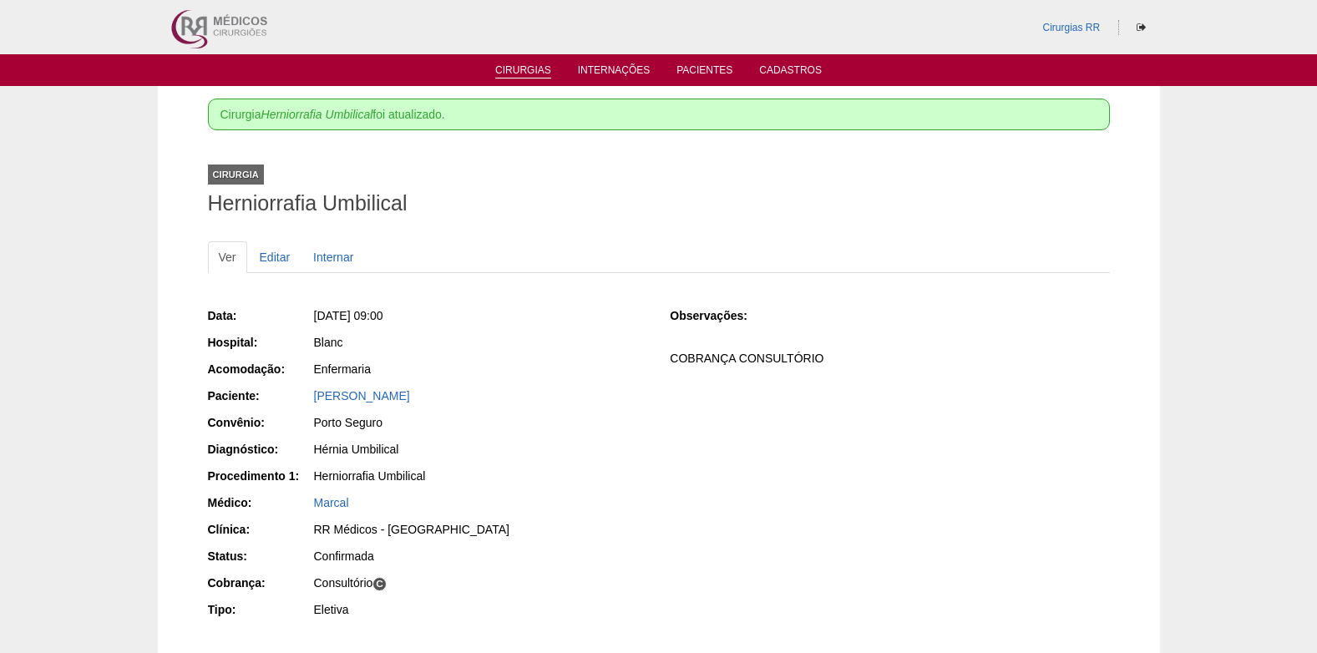
click at [505, 66] on link "Cirurgias" at bounding box center [523, 71] width 56 height 14
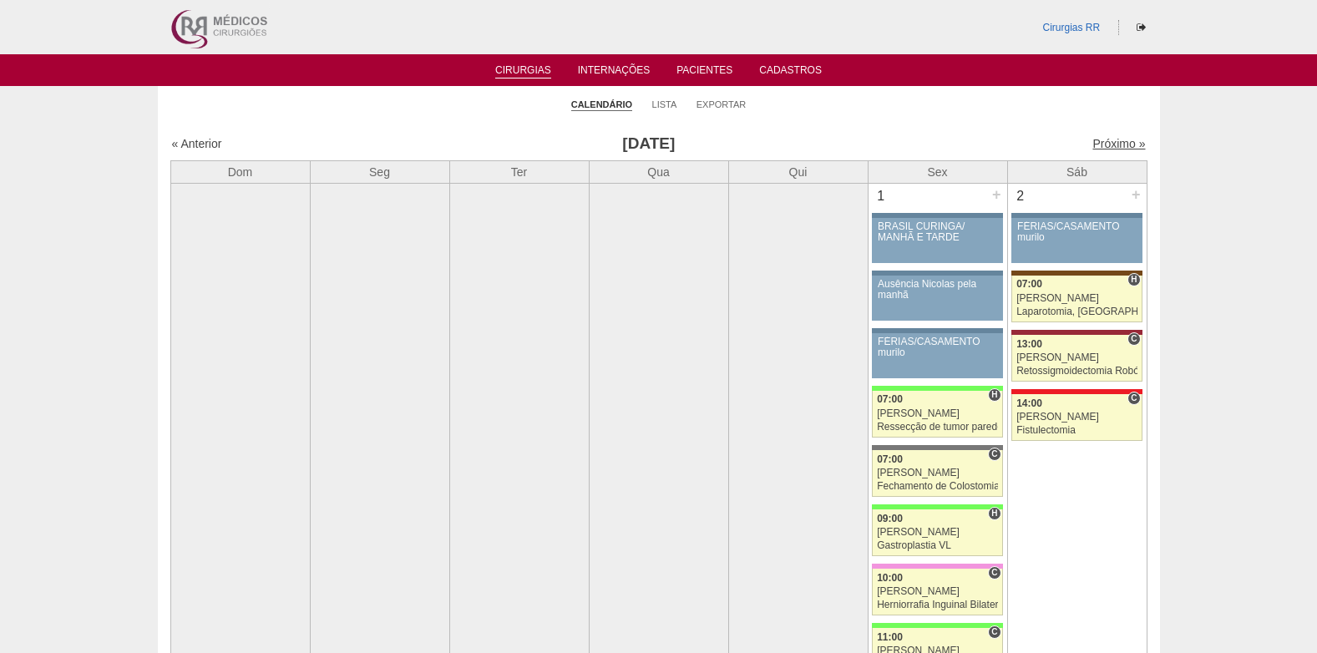
click at [1112, 139] on link "Próximo »" at bounding box center [1118, 143] width 53 height 13
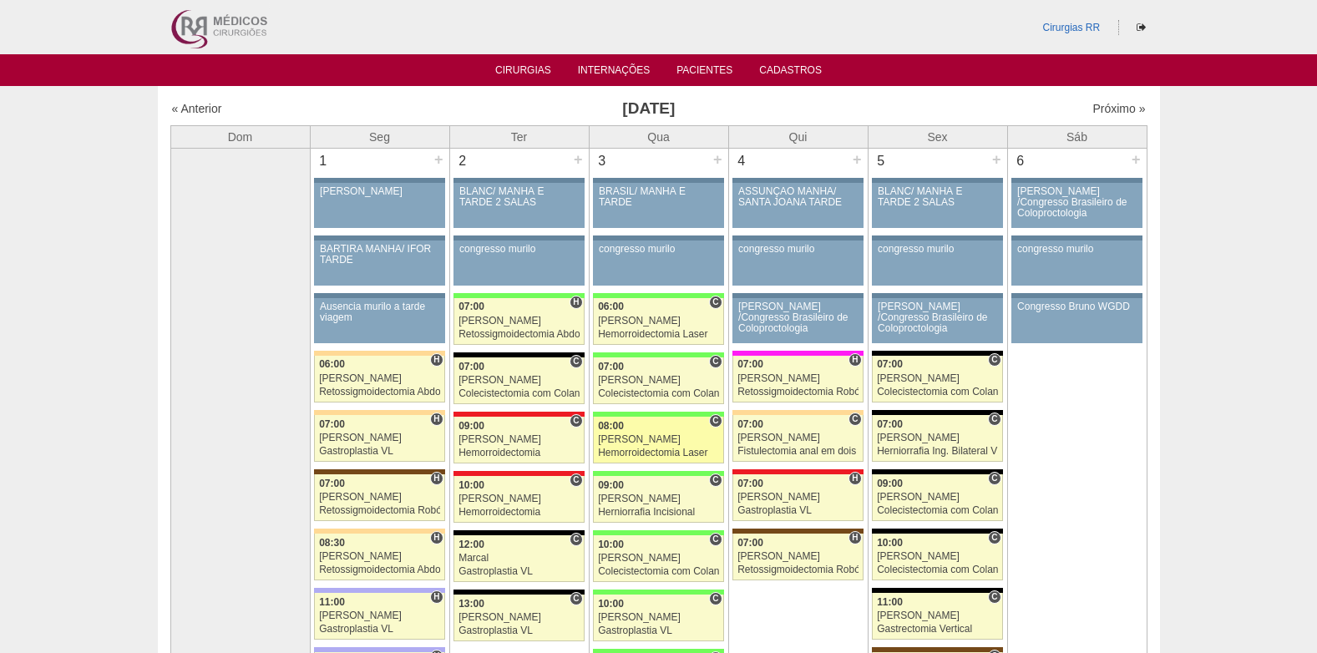
scroll to position [84, 0]
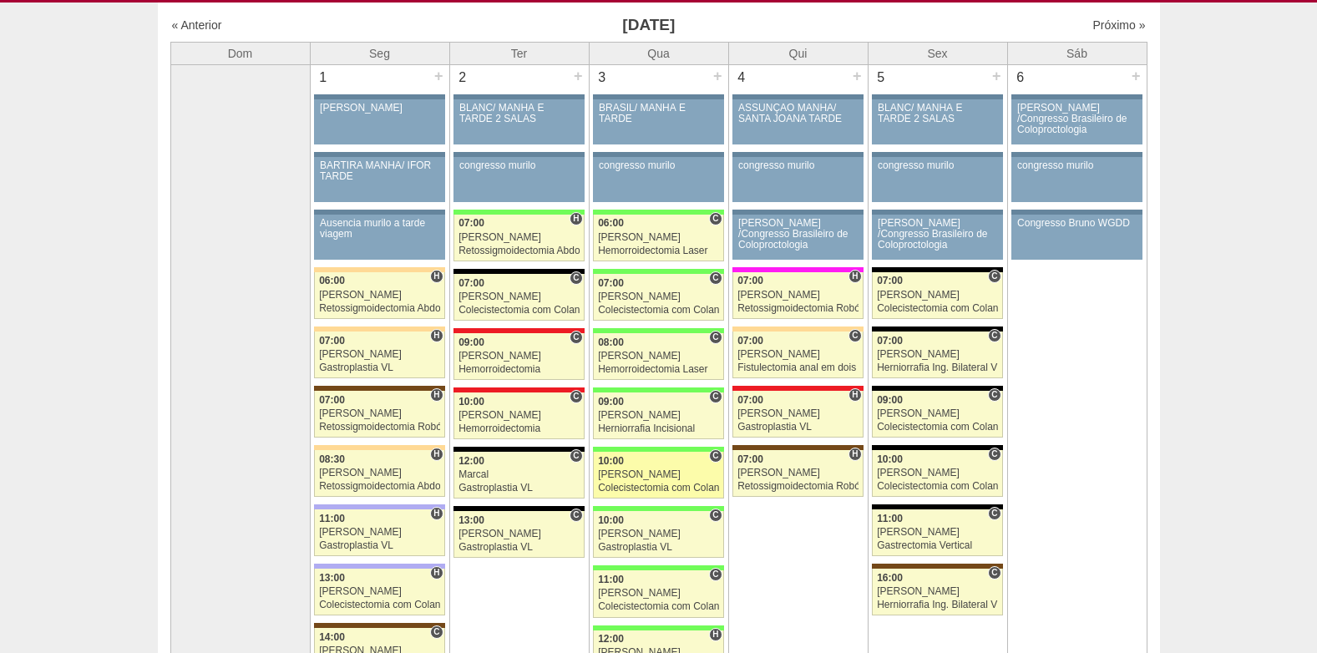
click at [662, 463] on div "10:00" at bounding box center [658, 461] width 121 height 11
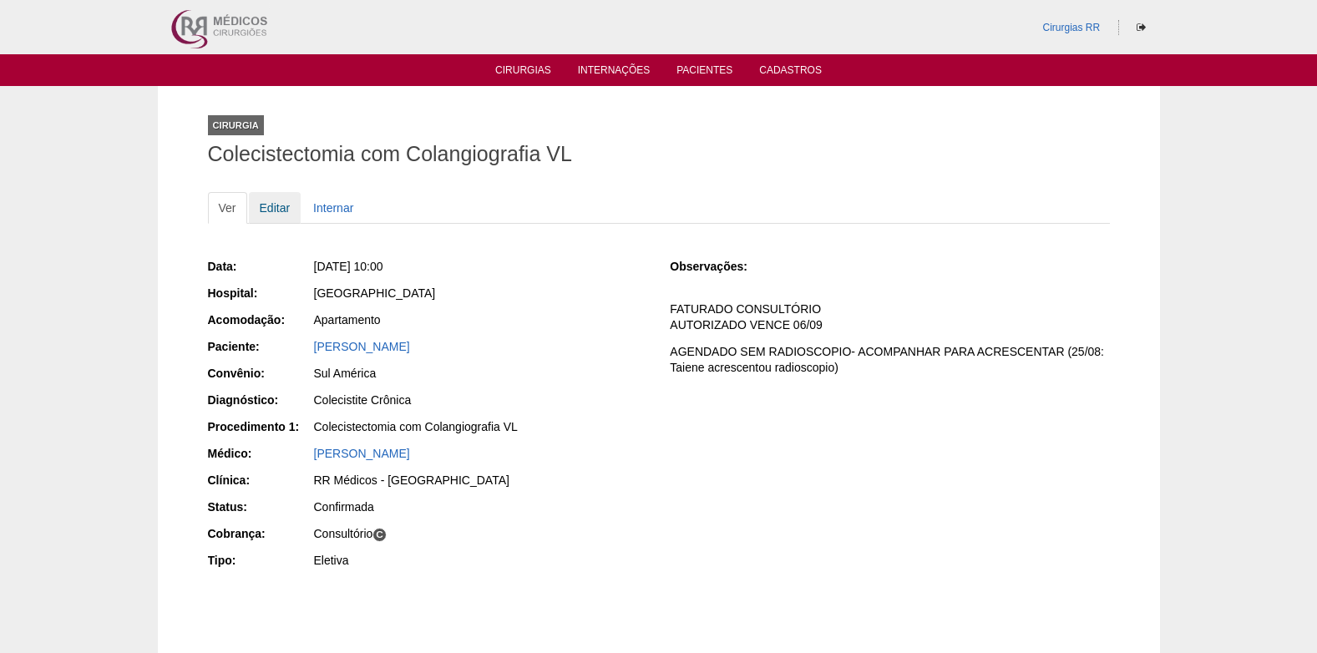
click at [288, 213] on link "Editar" at bounding box center [275, 208] width 53 height 32
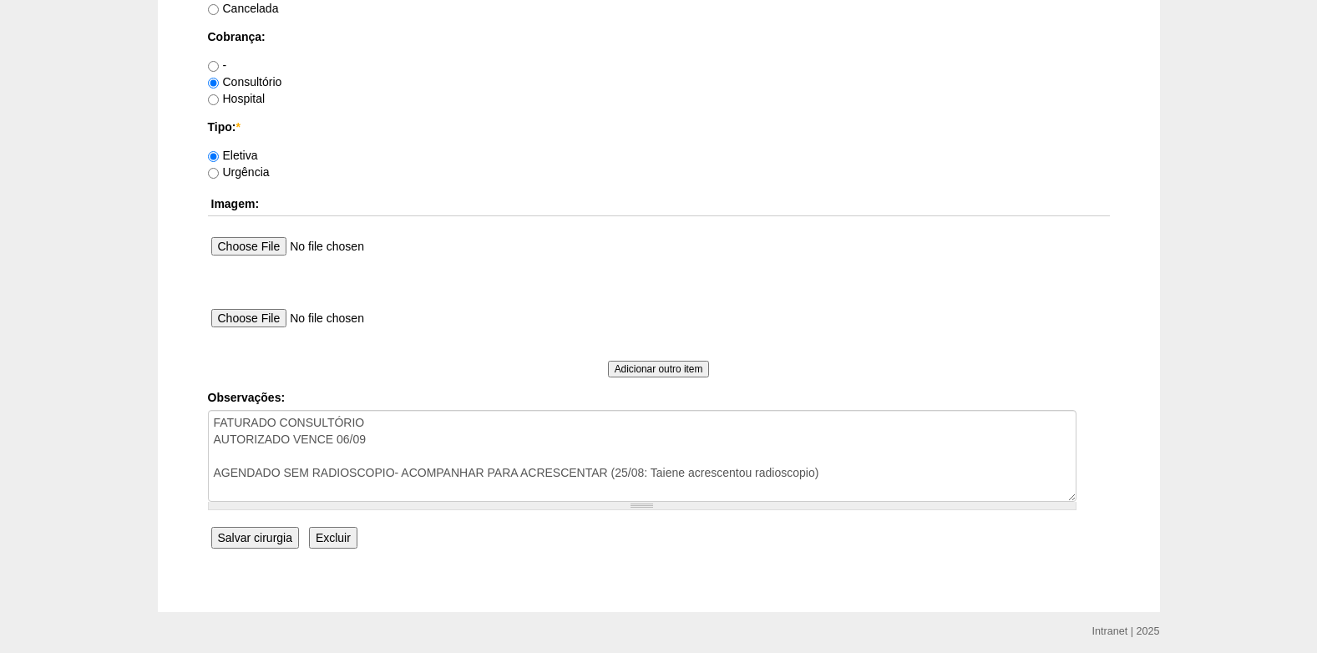
scroll to position [1499, 0]
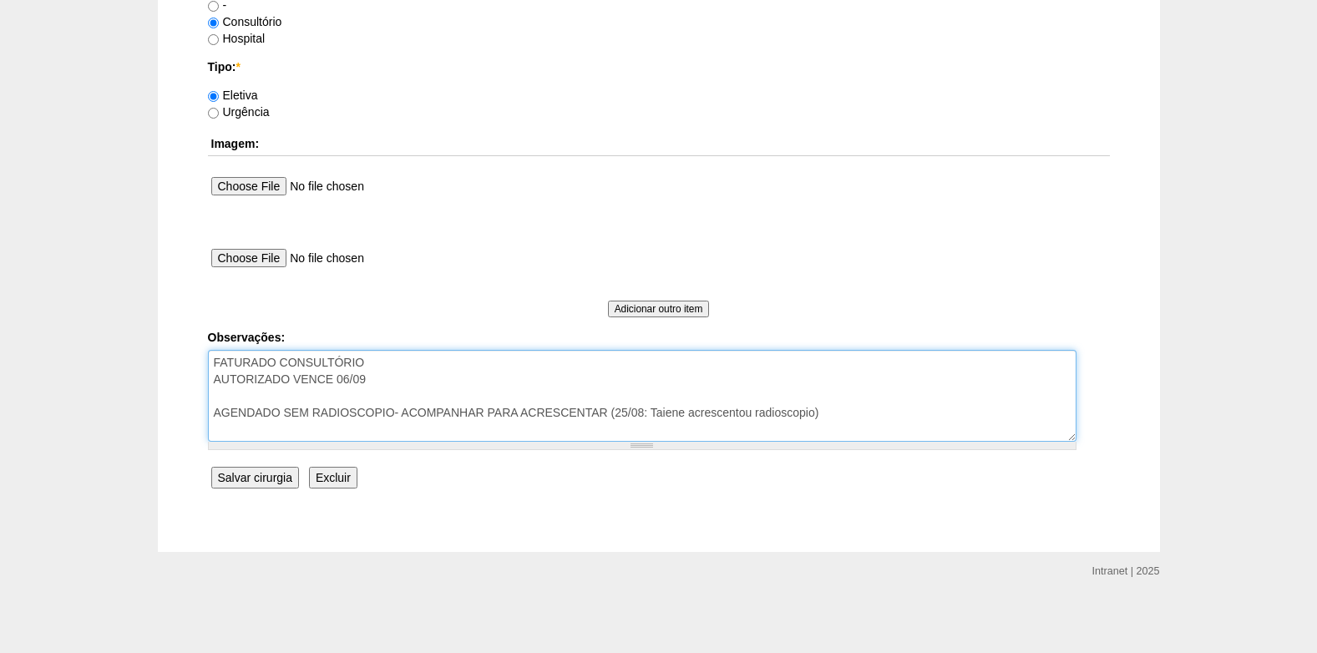
click at [612, 411] on textarea "FATURADO CONSULTÓRIO AUTORIZADO VENCE 06/09 AGENDADO SEM RADIOSCOPIO- ACOMPANHA…" at bounding box center [642, 396] width 869 height 92
click at [841, 417] on textarea "FATURADO CONSULTÓRIO AUTORIZADO VENCE 06/09 AGENDADO SEM RADIOSCOPIO- ACOMPANHA…" at bounding box center [642, 396] width 869 height 92
type textarea "FATURADO CONSULTÓRIO AUTORIZADO VENCE 06/09 AGENDADO SEM RADIOSCOPIO- ACOMPANHA…"
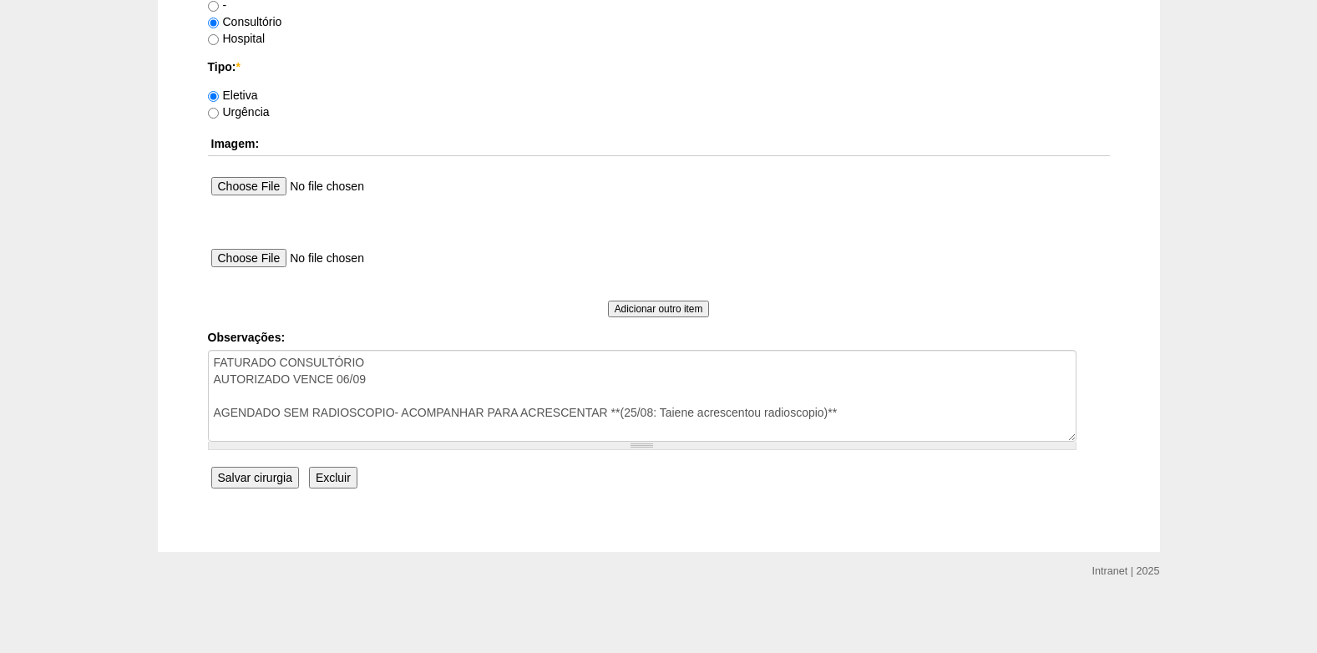
click at [227, 476] on input "Salvar cirurgia" at bounding box center [255, 478] width 88 height 22
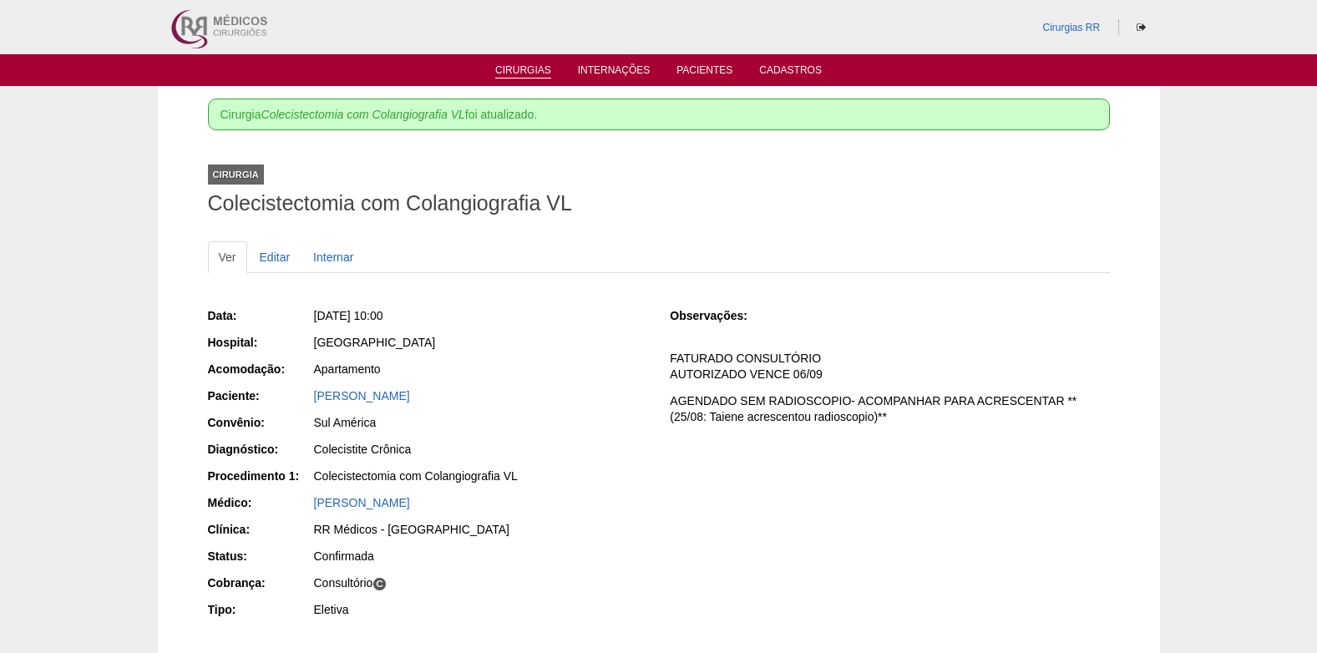
click at [519, 73] on link "Cirurgias" at bounding box center [523, 71] width 56 height 14
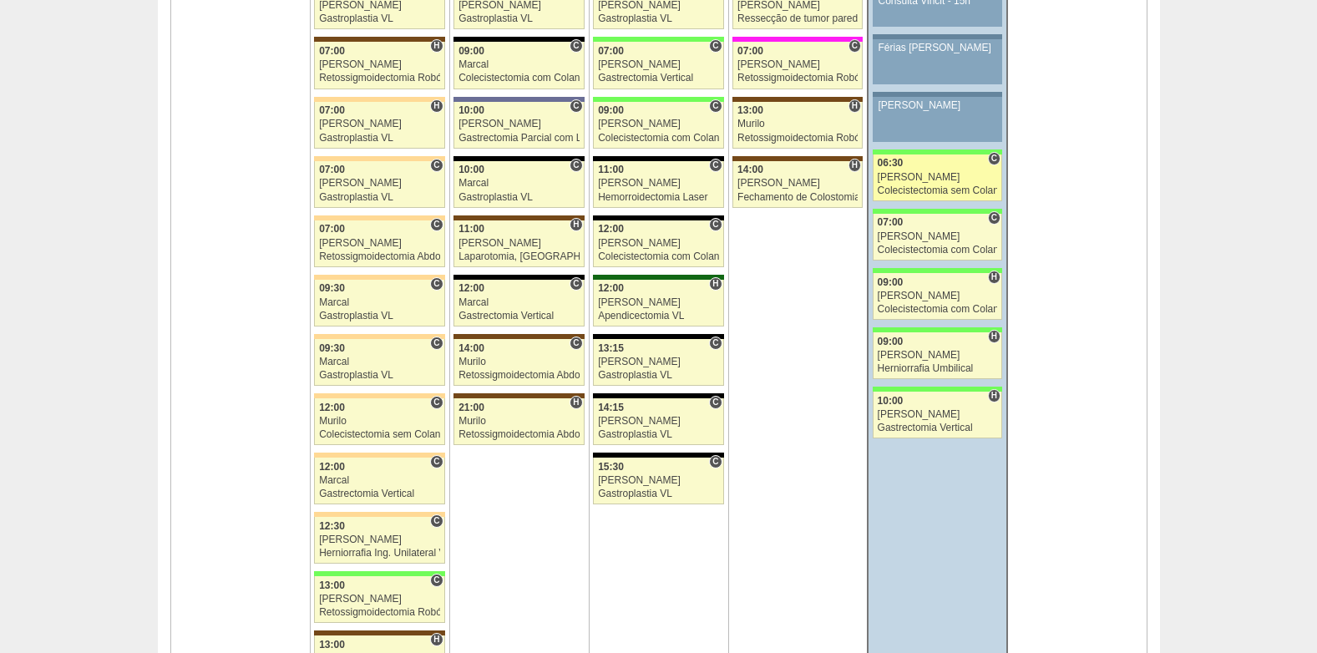
scroll to position [3953, 0]
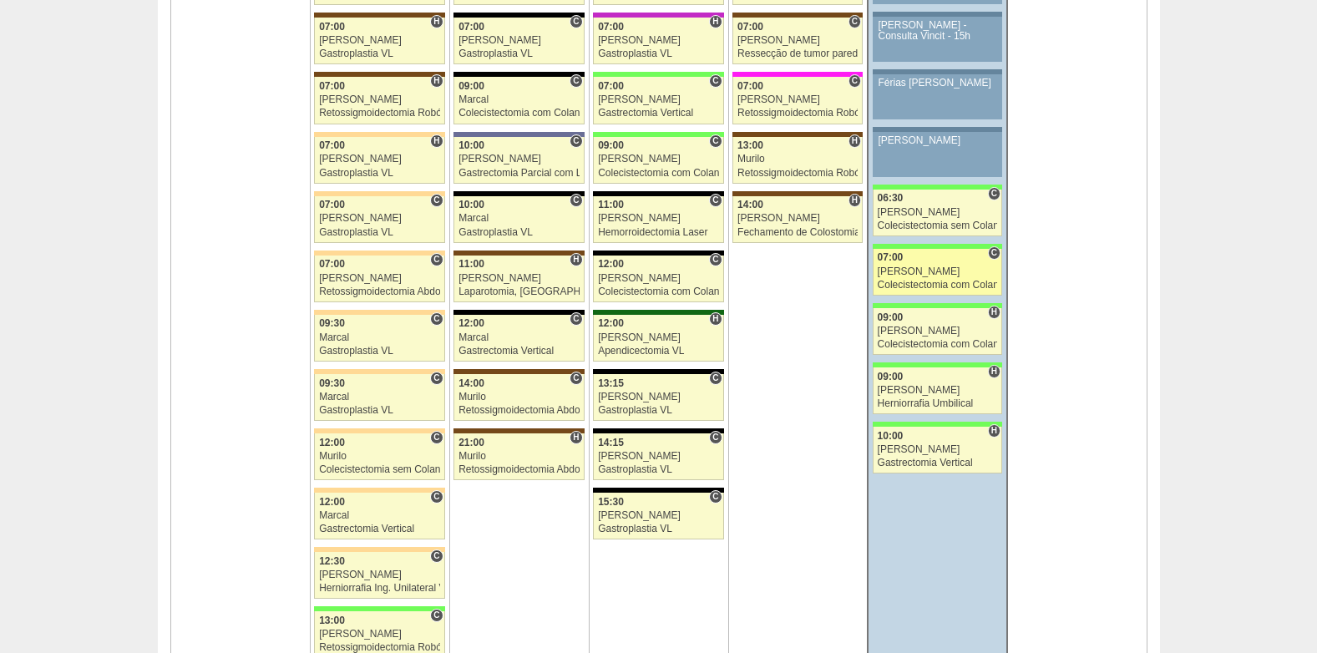
click at [919, 259] on div "07:00" at bounding box center [938, 257] width 120 height 11
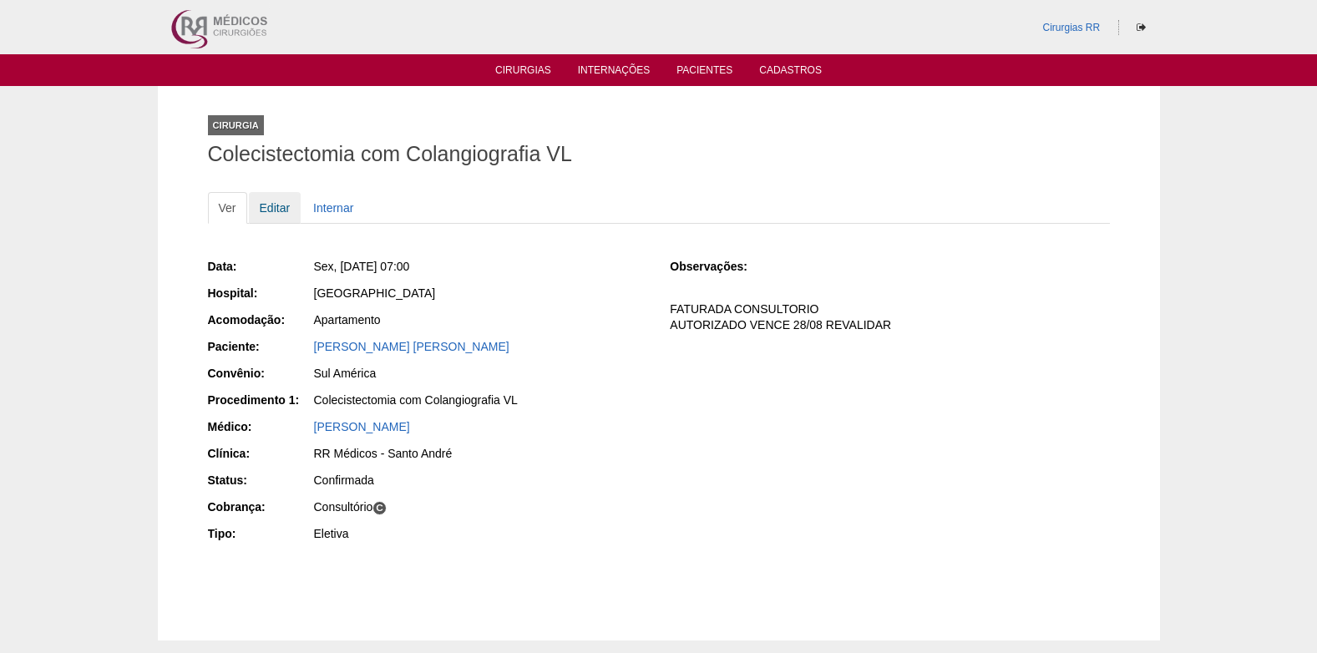
click at [274, 205] on link "Editar" at bounding box center [275, 208] width 53 height 32
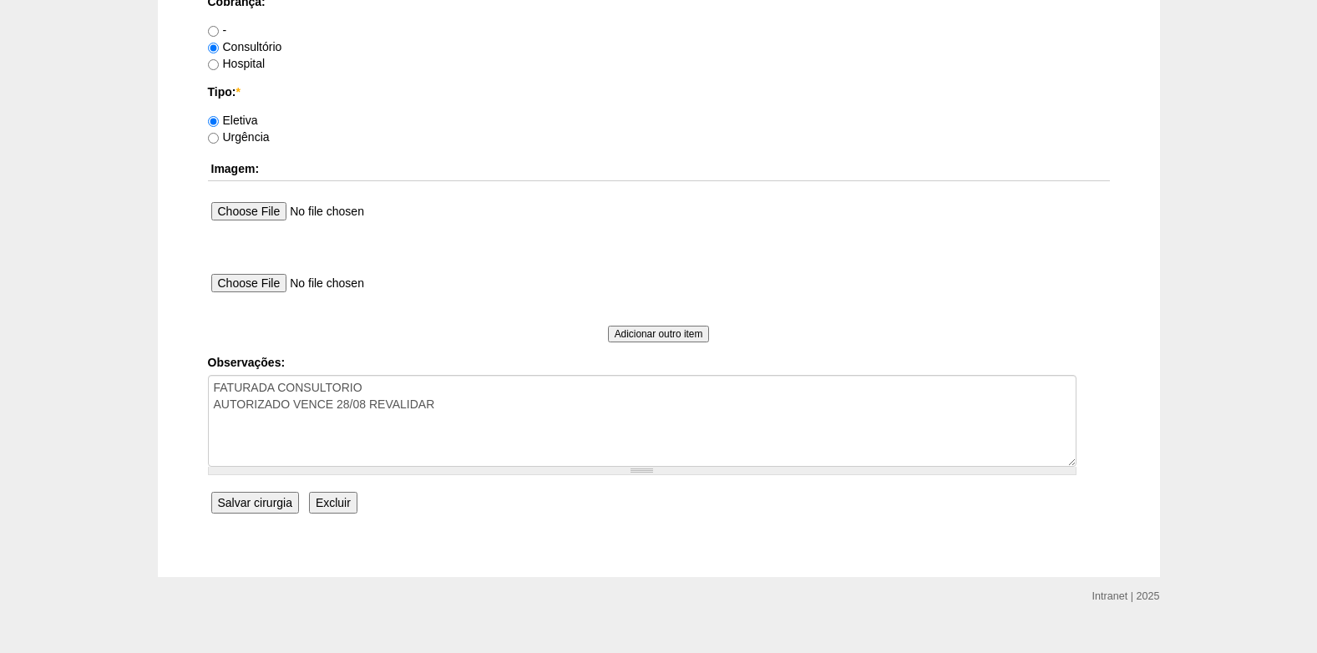
scroll to position [1499, 0]
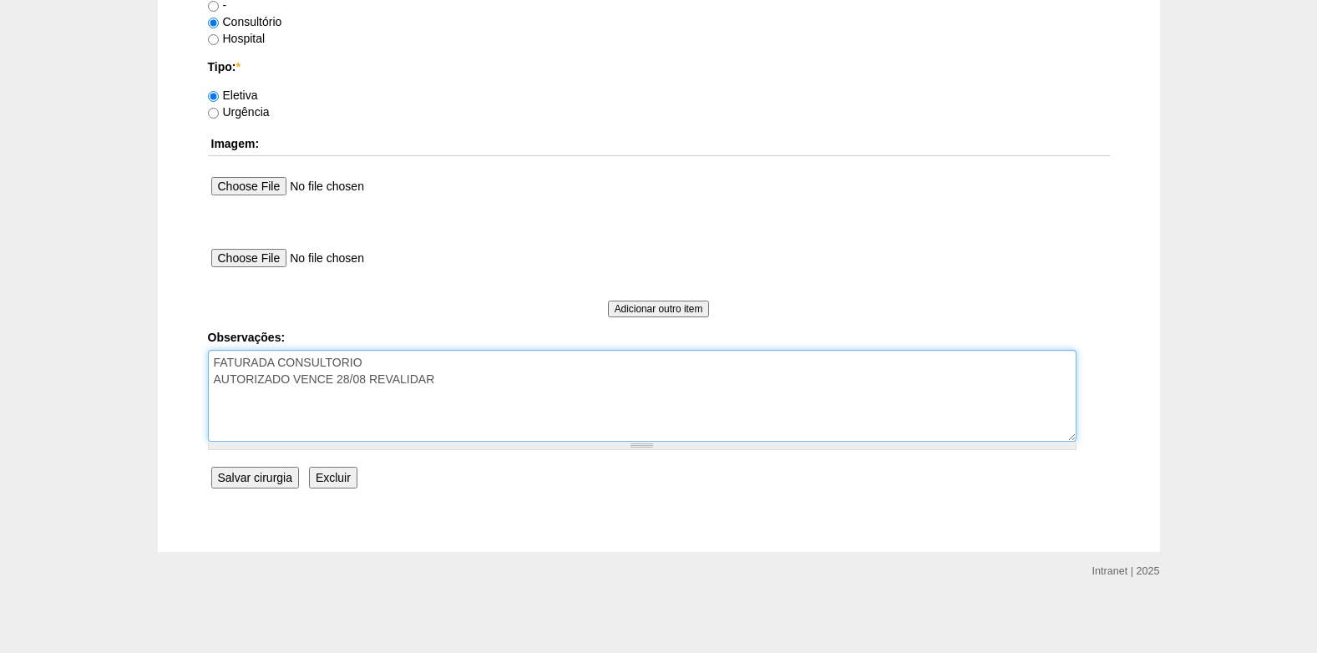
drag, startPoint x: 450, startPoint y: 388, endPoint x: 355, endPoint y: 382, distance: 95.4
click at [355, 382] on textarea "FATURADA CONSULTORIO AUTORIZADO VENCE 28/08 REVALIDAR" at bounding box center [642, 396] width 869 height 92
type textarea "FATURADA CONSULTORIO AUTORIZADO VENCE 28/09"
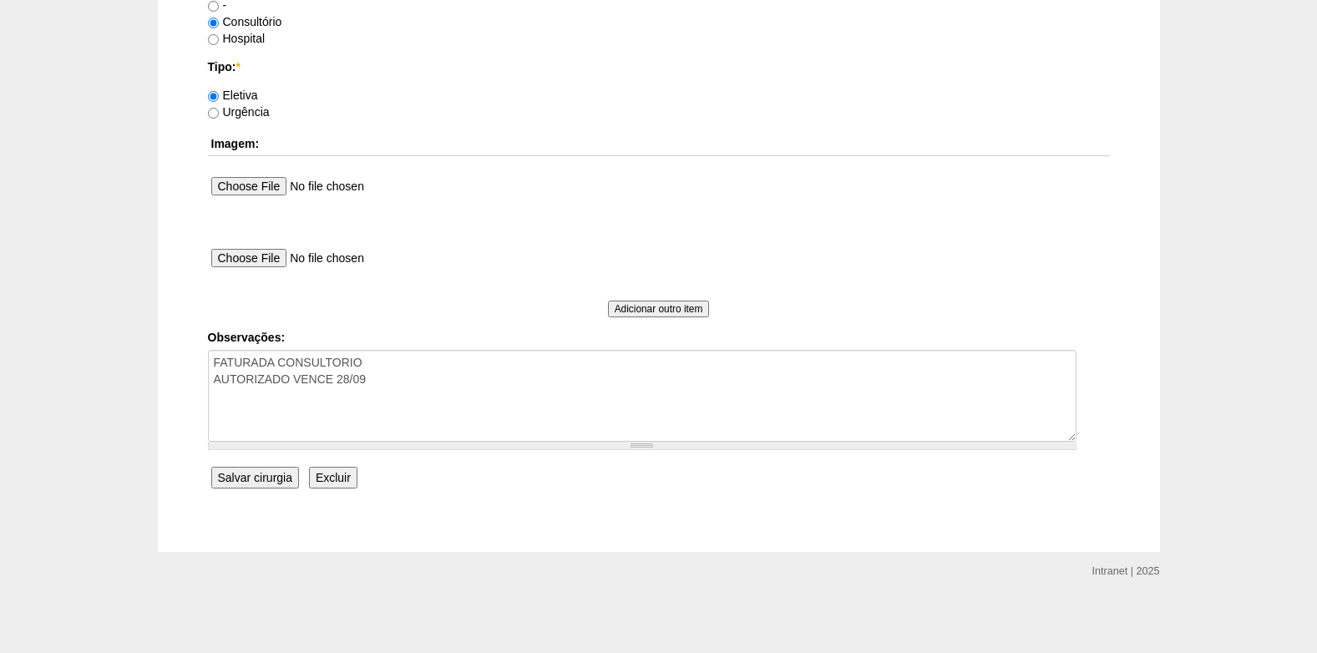
click at [237, 479] on input "Salvar cirurgia" at bounding box center [255, 478] width 88 height 22
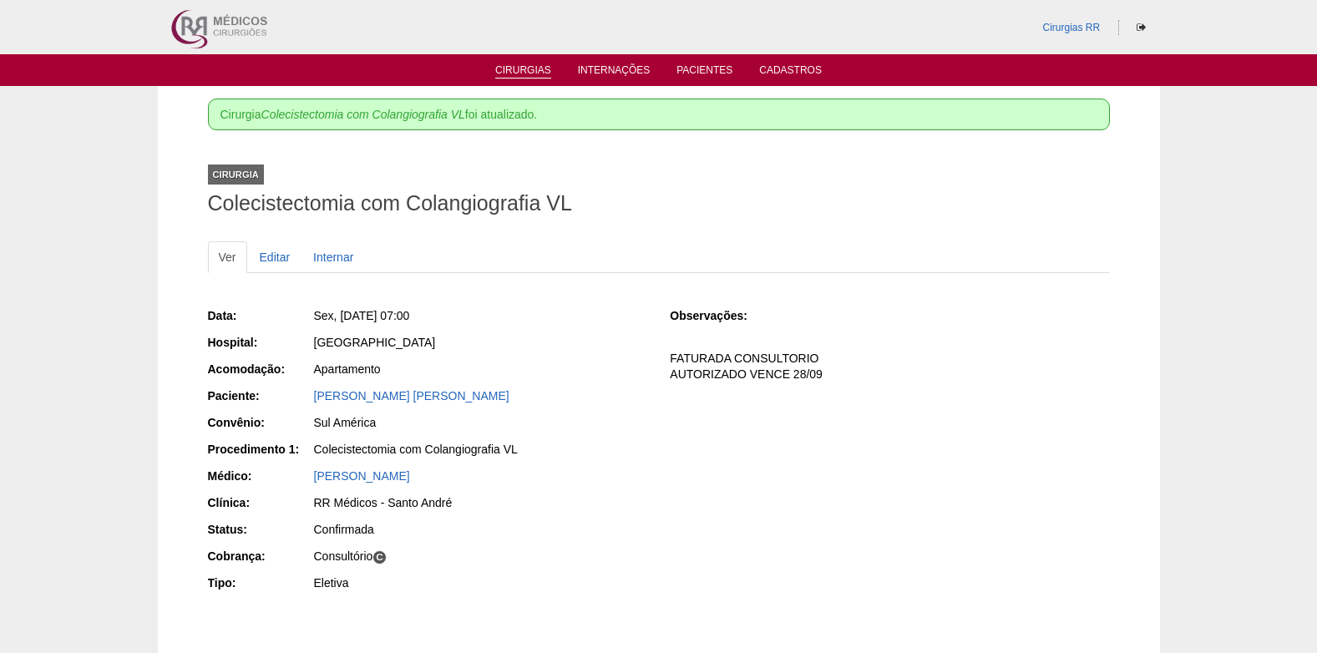
click at [529, 71] on link "Cirurgias" at bounding box center [523, 71] width 56 height 14
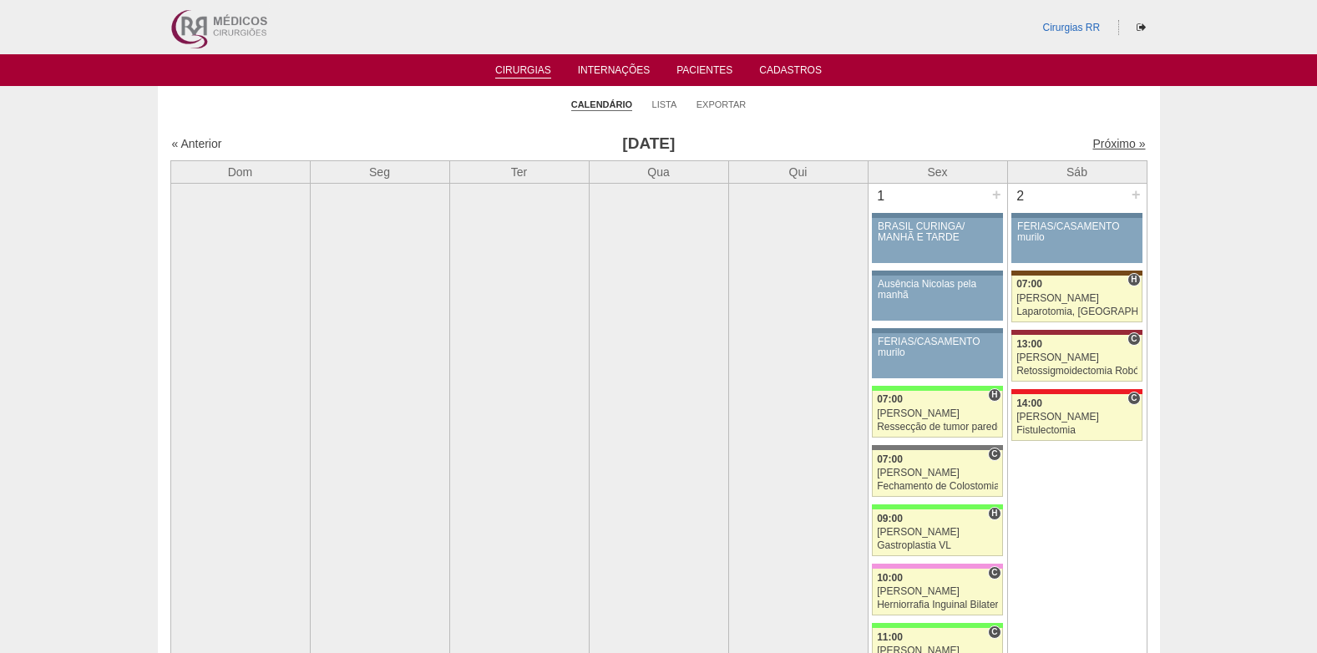
click at [1101, 144] on link "Próximo »" at bounding box center [1118, 143] width 53 height 13
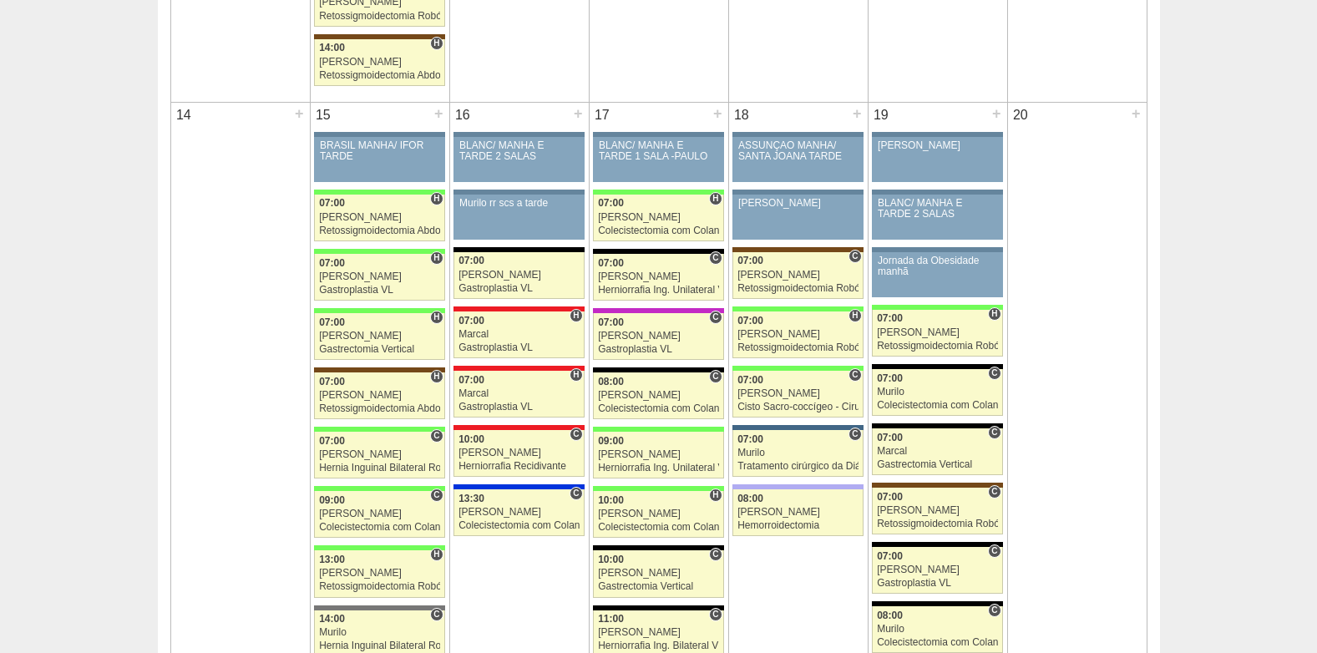
scroll to position [1754, 0]
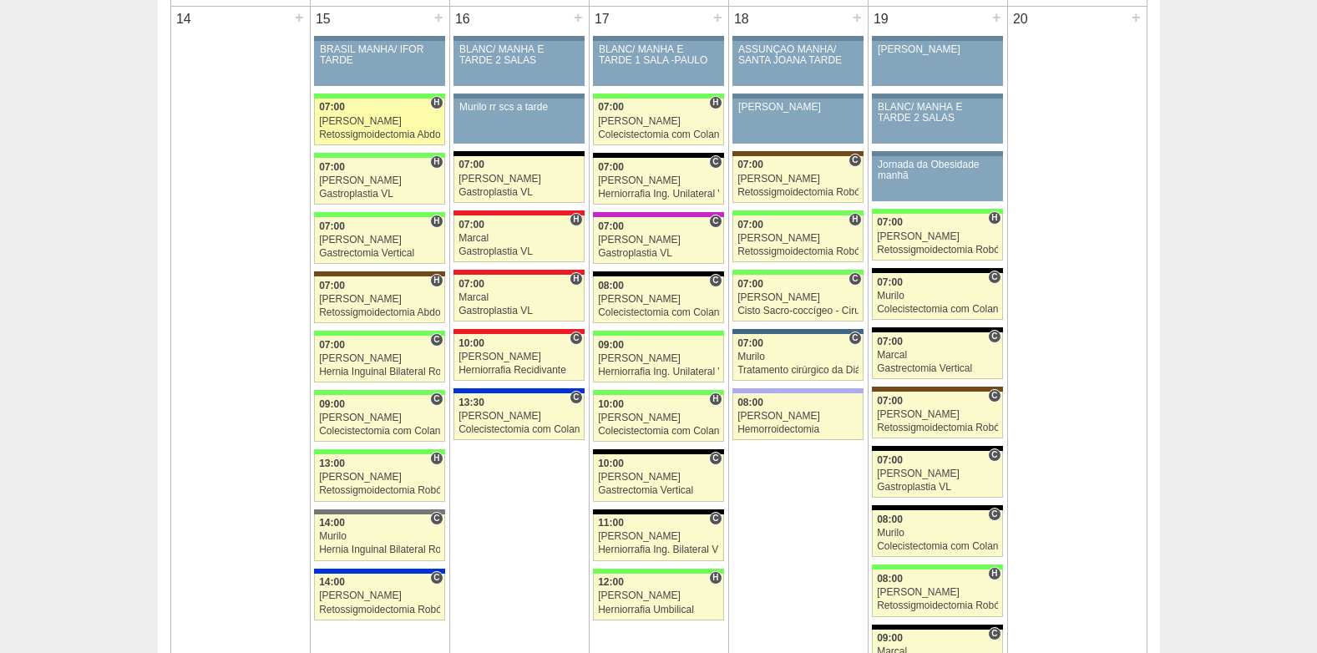
click at [354, 109] on div "07:00" at bounding box center [379, 107] width 121 height 11
